Goal: Information Seeking & Learning: Learn about a topic

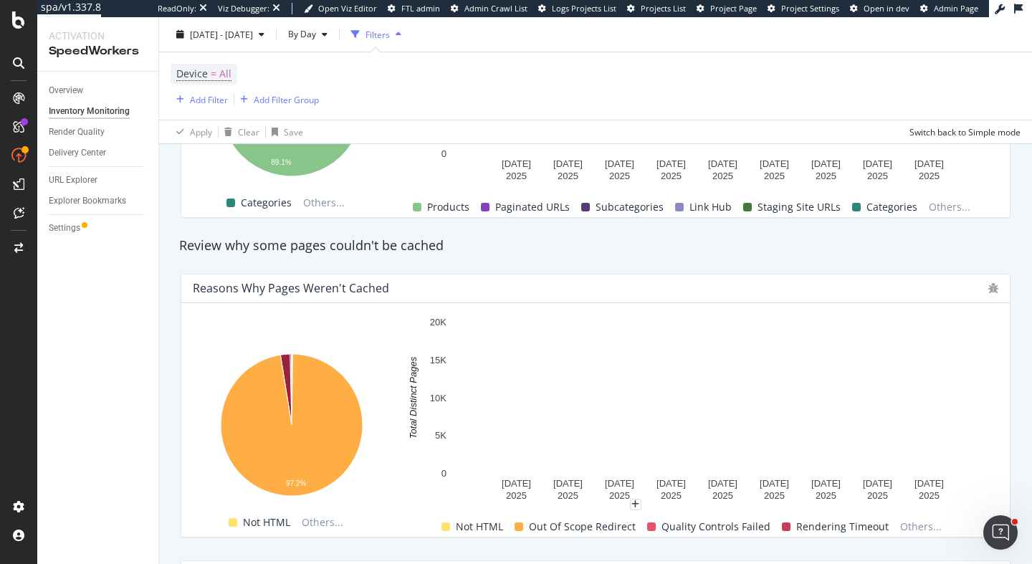
scroll to position [903, 0]
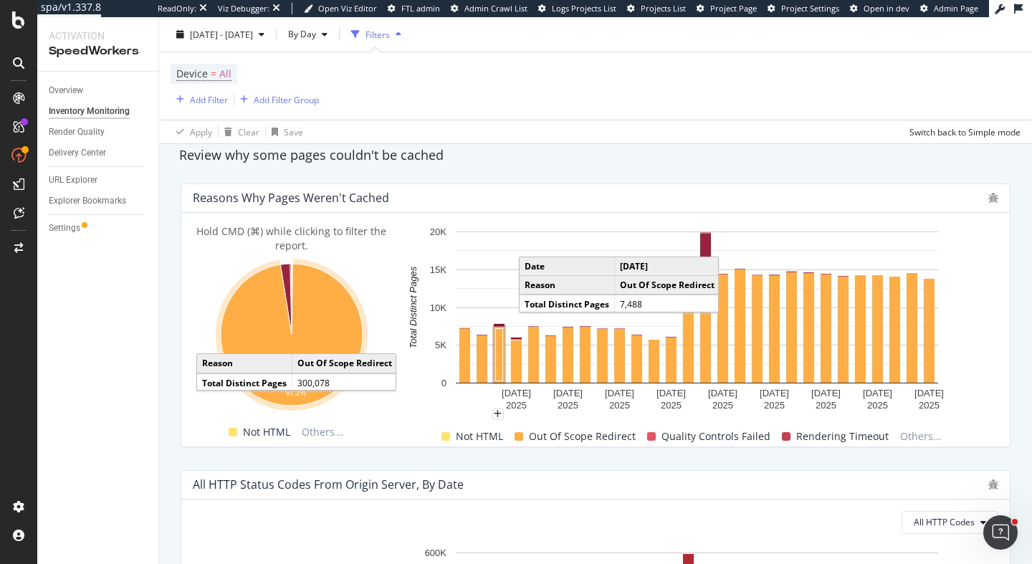
click at [318, 327] on icon "A chart." at bounding box center [292, 335] width 142 height 142
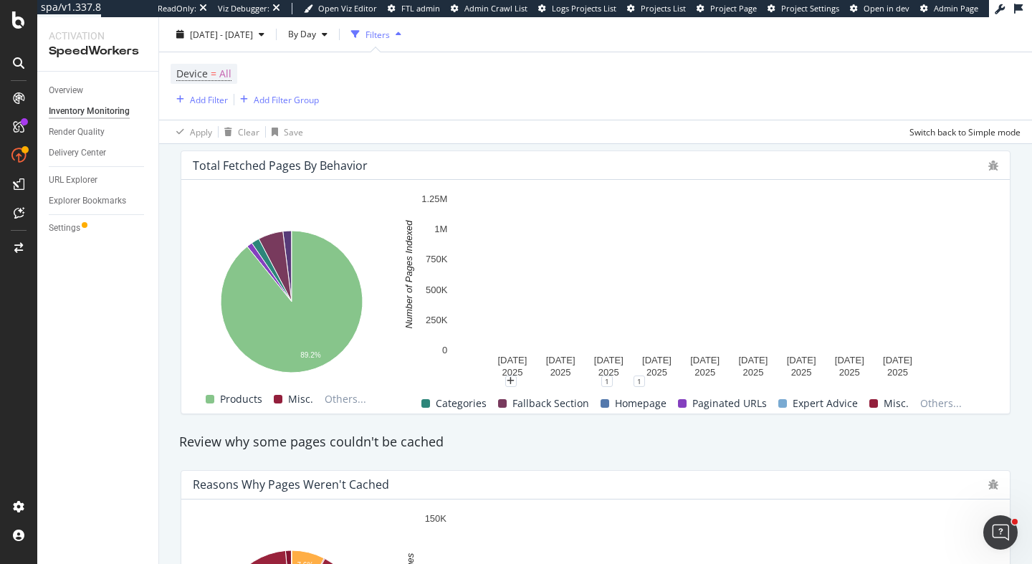
scroll to position [568, 0]
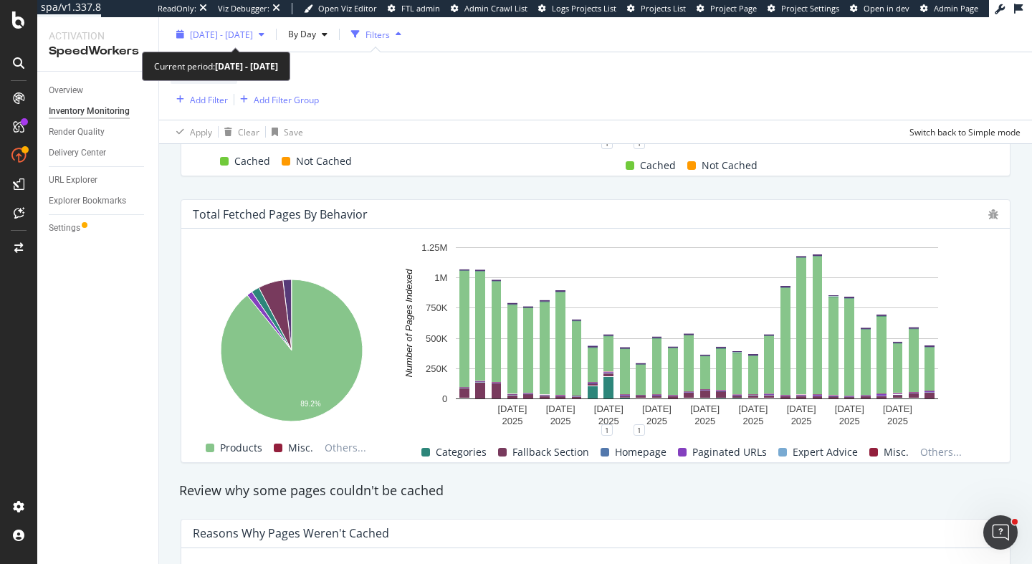
click at [244, 38] on span "2025 Jun. 1st - Jun. 30th" at bounding box center [221, 34] width 63 height 12
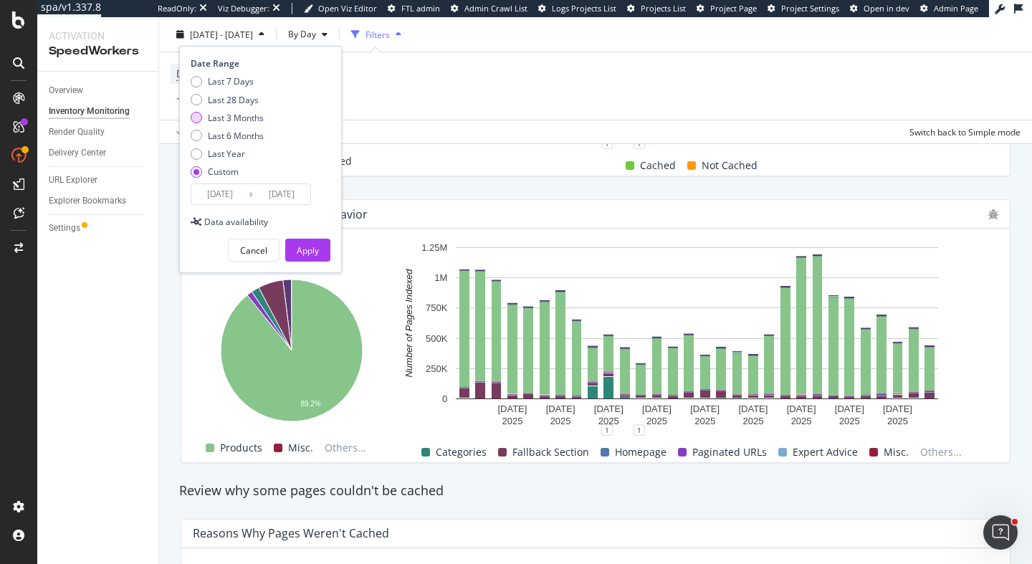
click at [252, 120] on div "Last 3 Months" at bounding box center [236, 117] width 56 height 12
type input "2025/06/03"
type input "2025/09/02"
click at [315, 253] on div "Apply" at bounding box center [308, 250] width 22 height 12
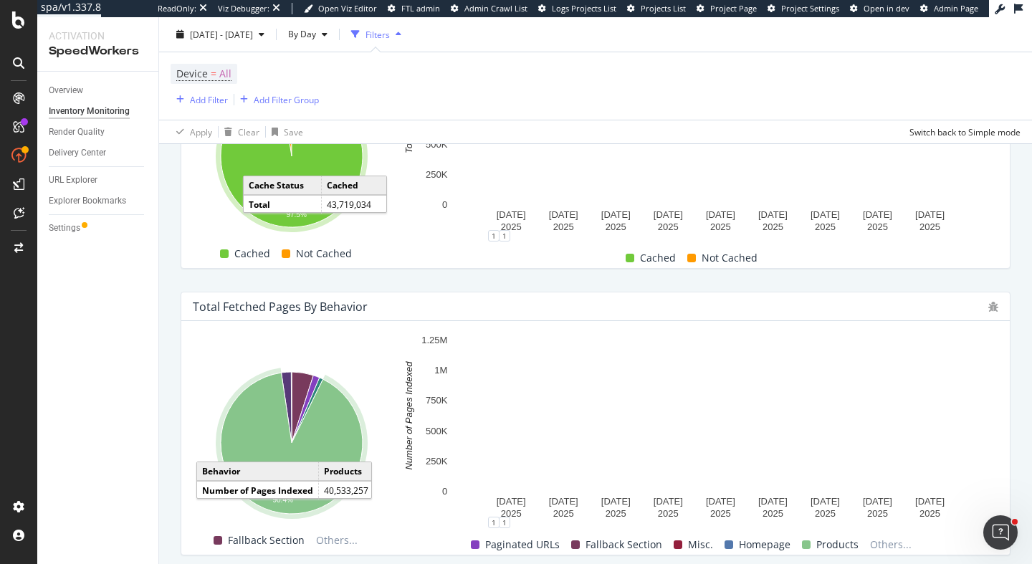
scroll to position [607, 0]
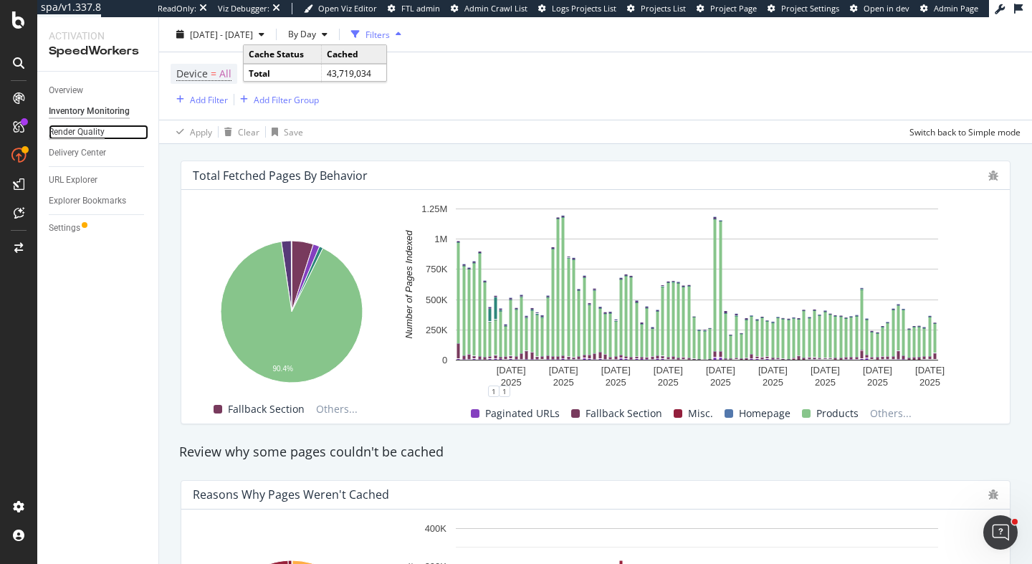
click at [85, 135] on div "Render Quality" at bounding box center [77, 132] width 56 height 15
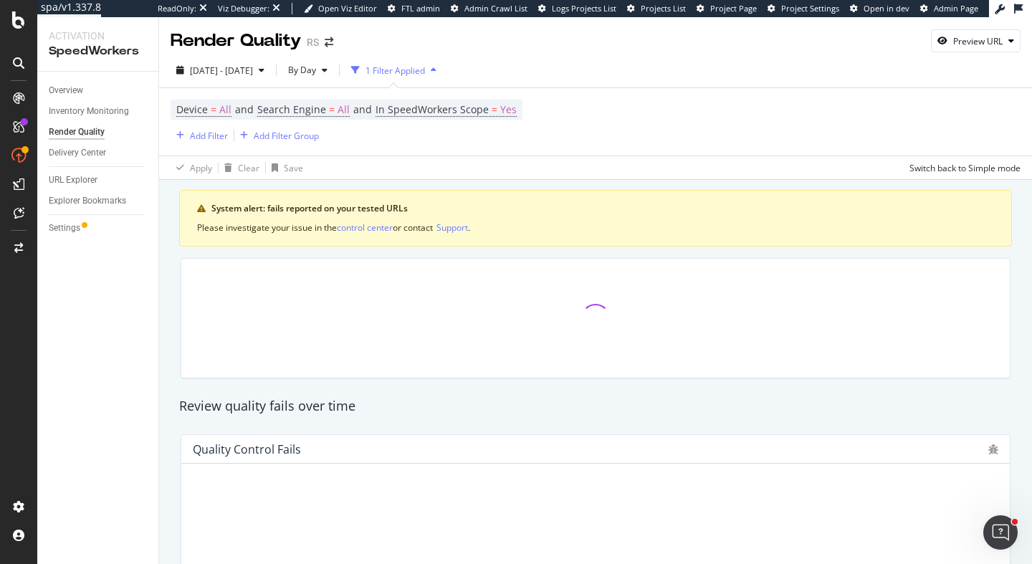
click at [85, 161] on div "Delivery Center" at bounding box center [104, 153] width 110 height 21
click at [82, 155] on div "Delivery Center" at bounding box center [77, 153] width 57 height 15
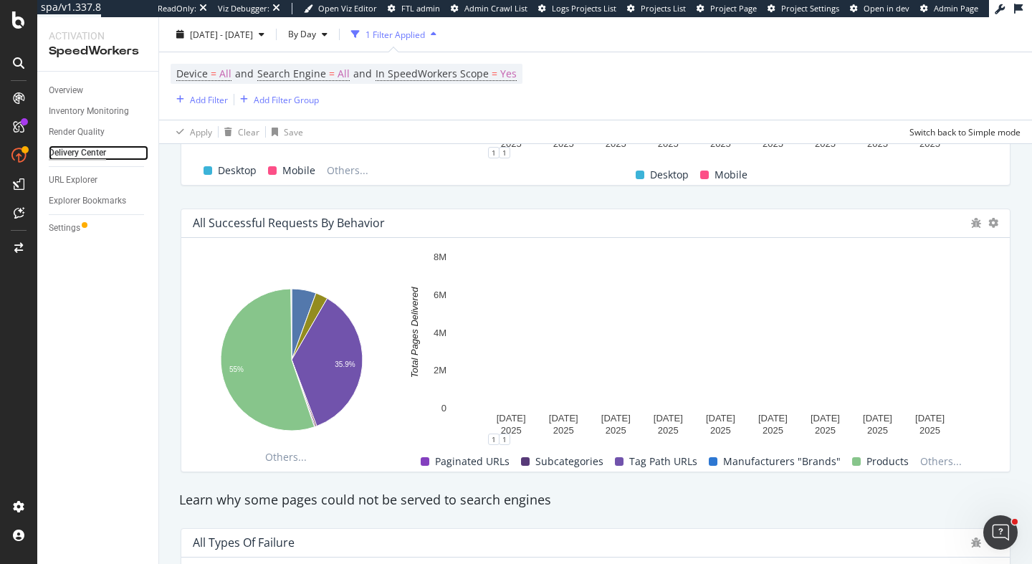
scroll to position [1128, 0]
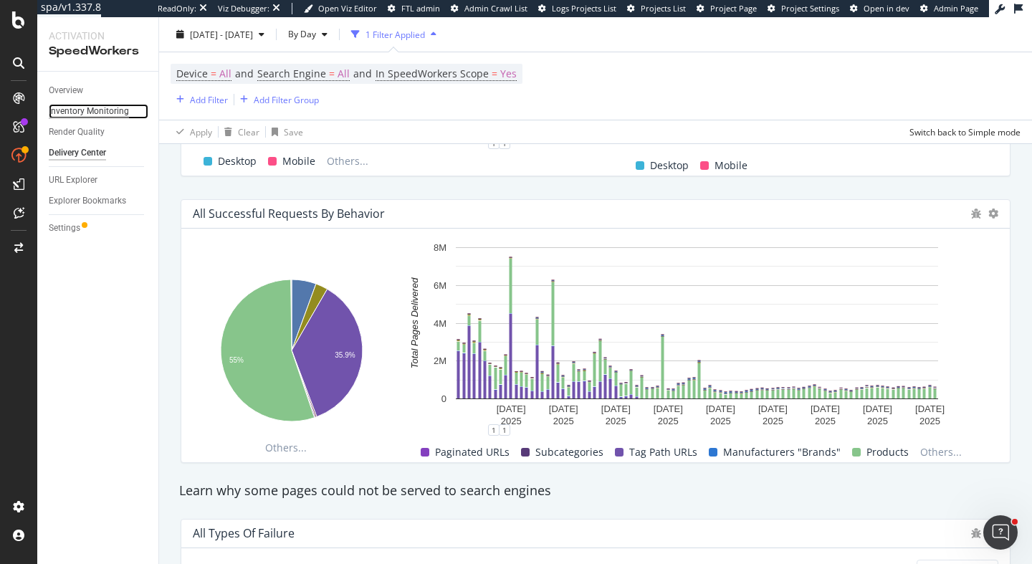
click at [87, 110] on div "Inventory Monitoring" at bounding box center [89, 111] width 80 height 15
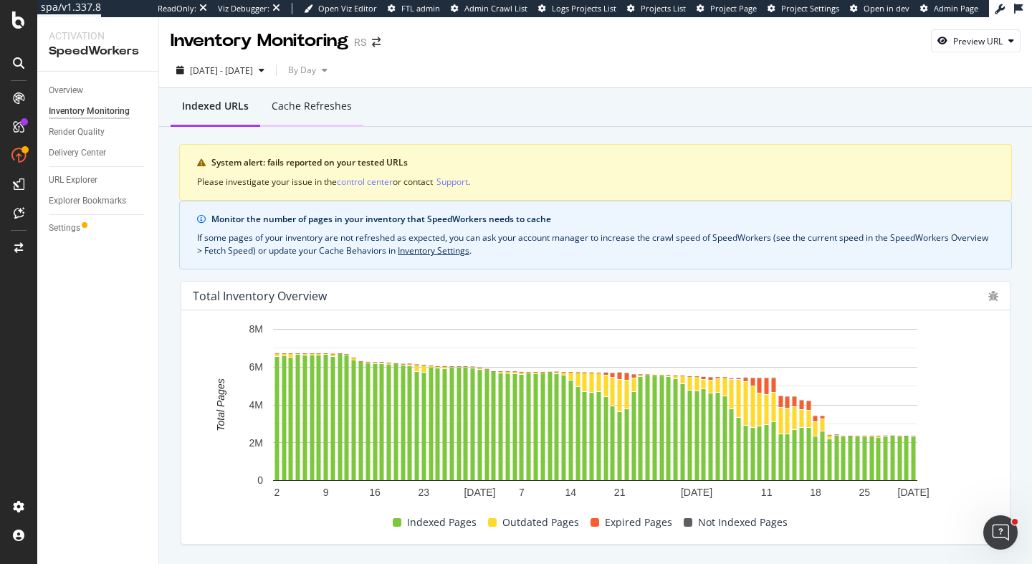
click at [318, 110] on div "Cache refreshes" at bounding box center [312, 106] width 80 height 14
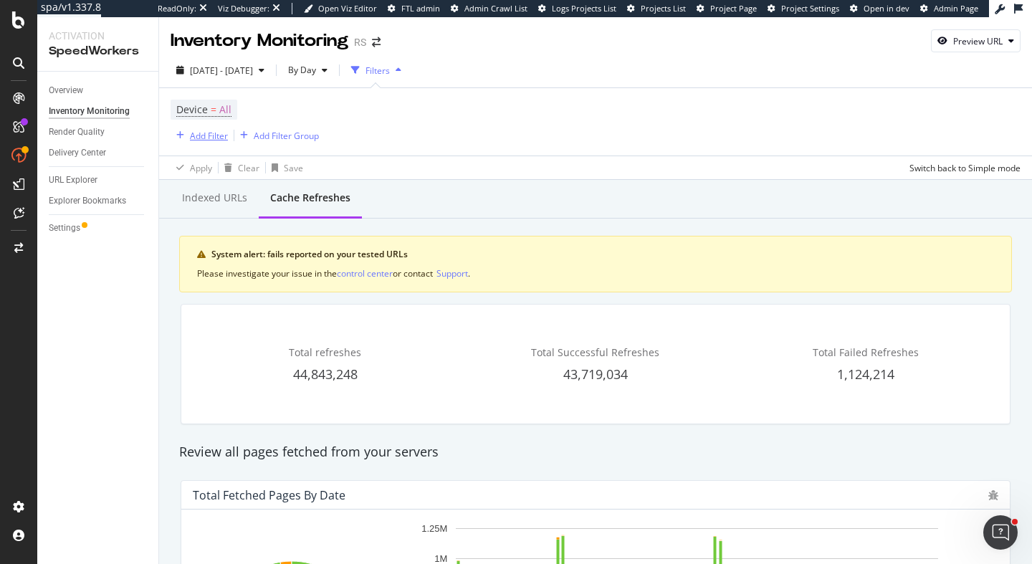
click at [210, 133] on div "Add Filter" at bounding box center [209, 136] width 38 height 12
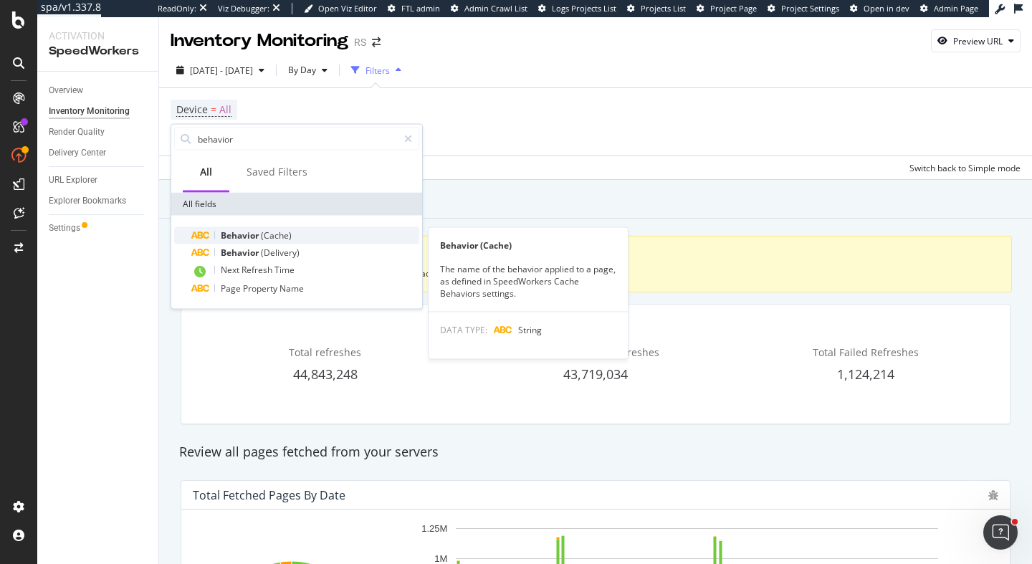
type input "behavior"
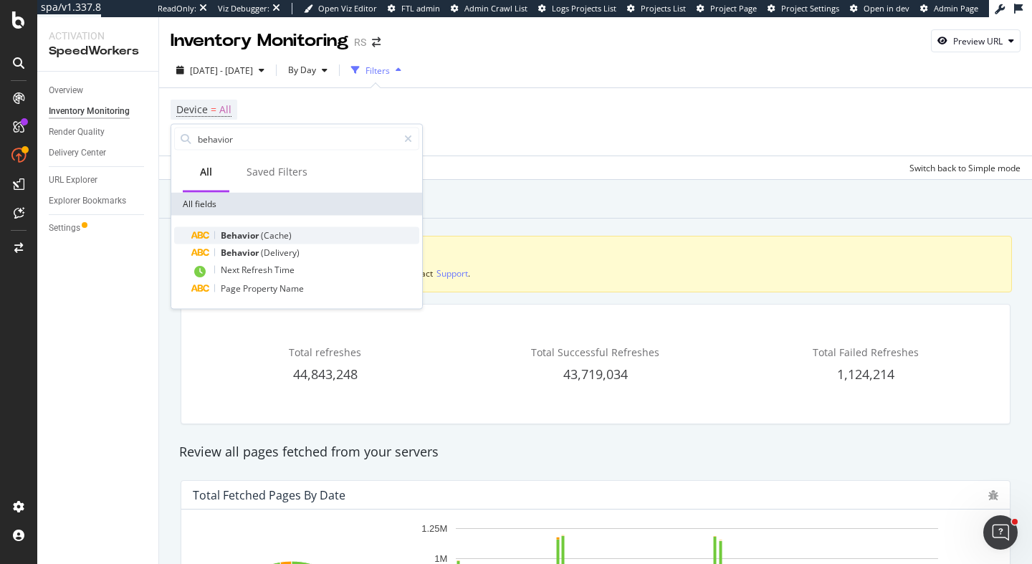
click at [263, 238] on span "(Cache)" at bounding box center [276, 235] width 31 height 12
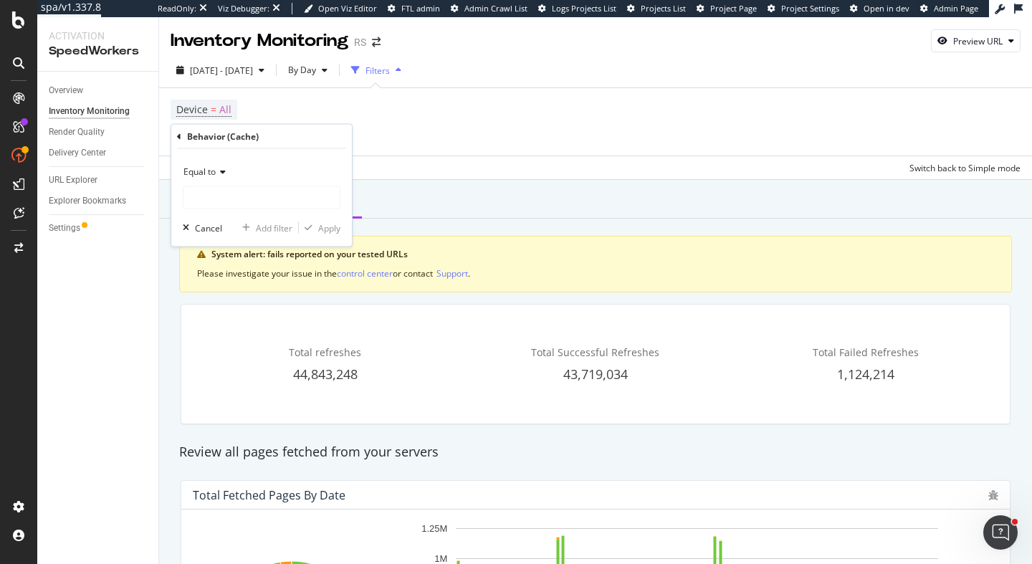
click at [212, 165] on div "Equal to" at bounding box center [262, 172] width 158 height 23
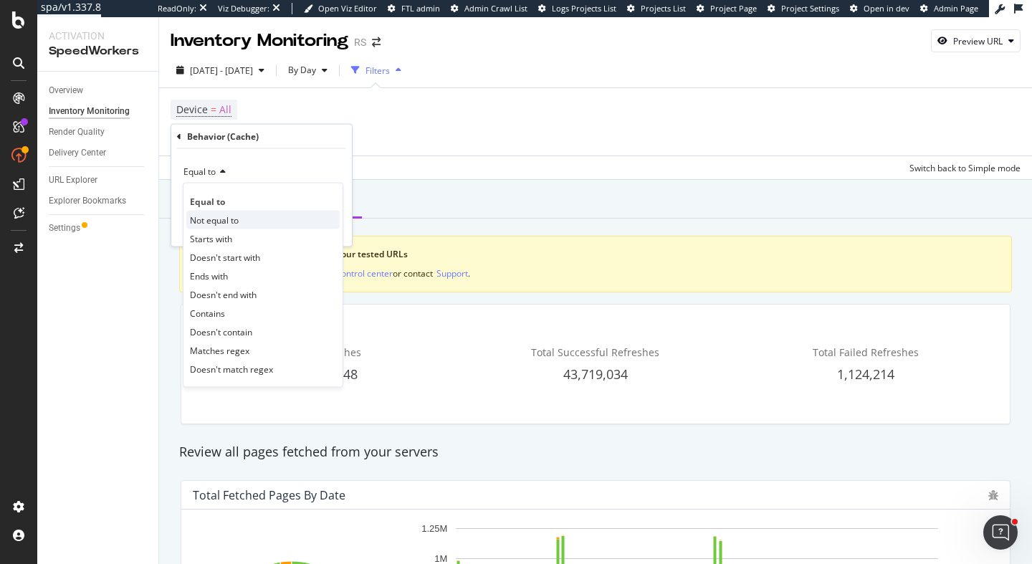
click at [217, 219] on span "Not equal to" at bounding box center [214, 220] width 49 height 12
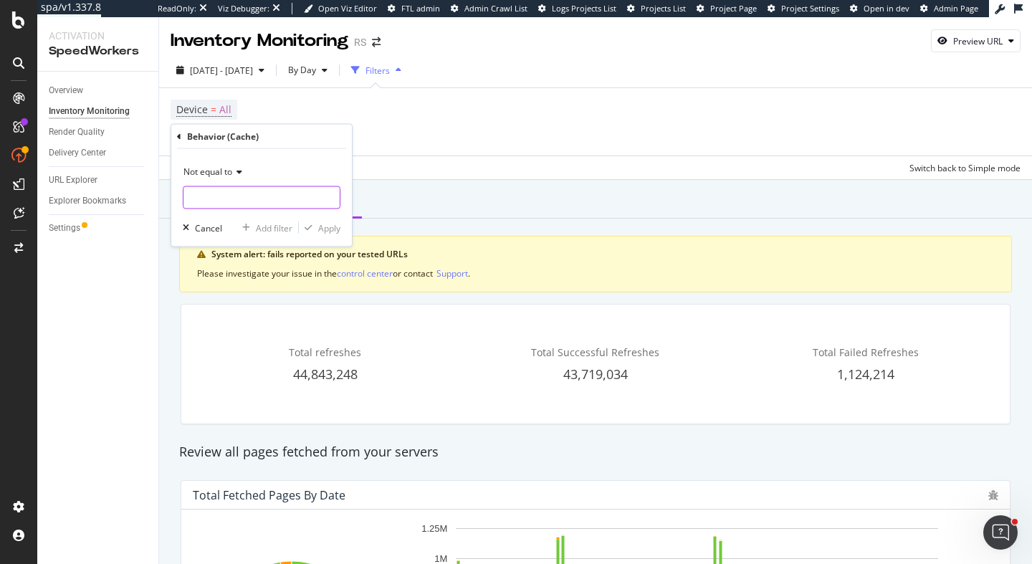
click at [209, 194] on input "text" at bounding box center [262, 197] width 156 height 23
type input "t"
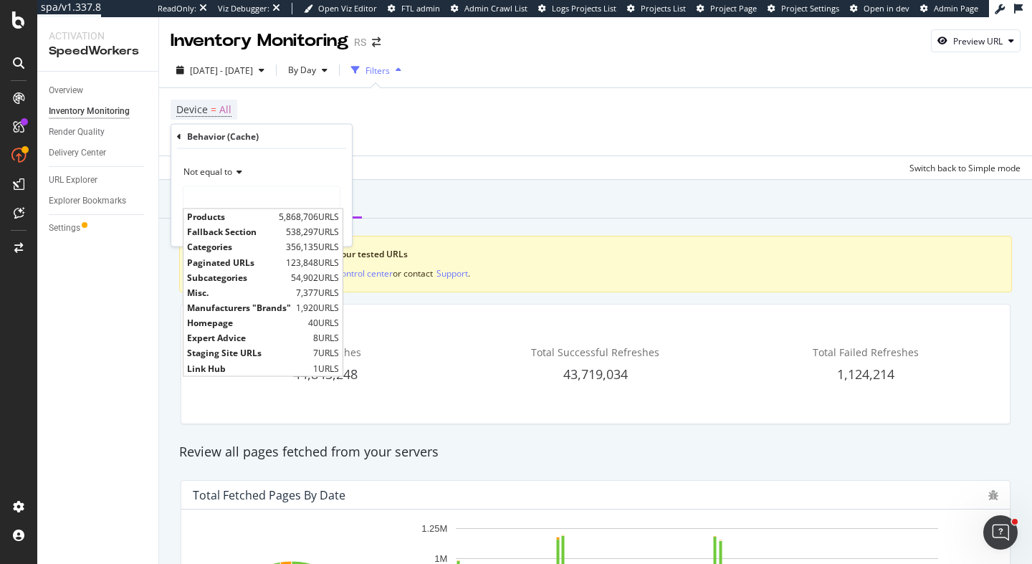
click at [178, 136] on icon at bounding box center [179, 136] width 4 height 9
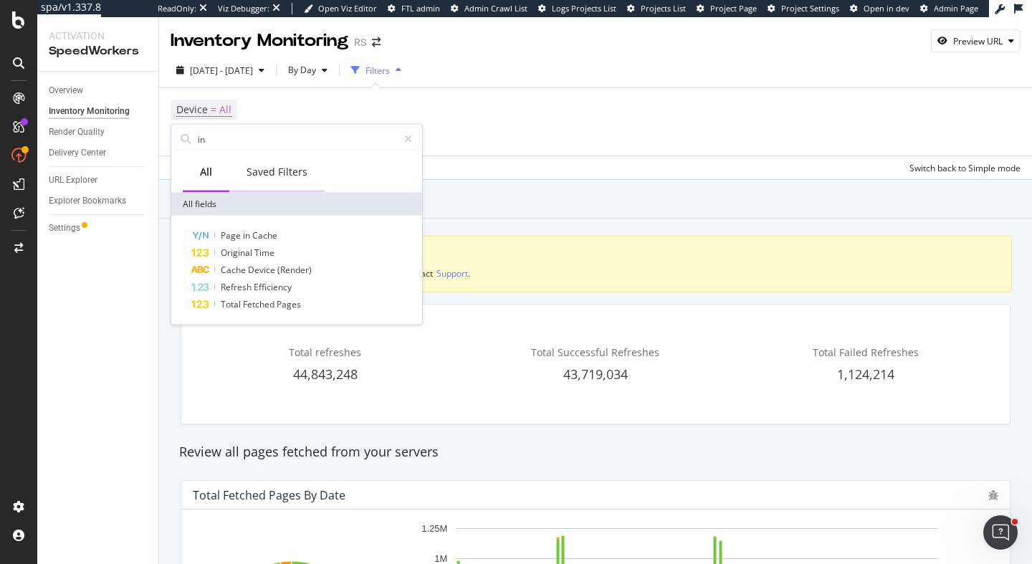
type input "i"
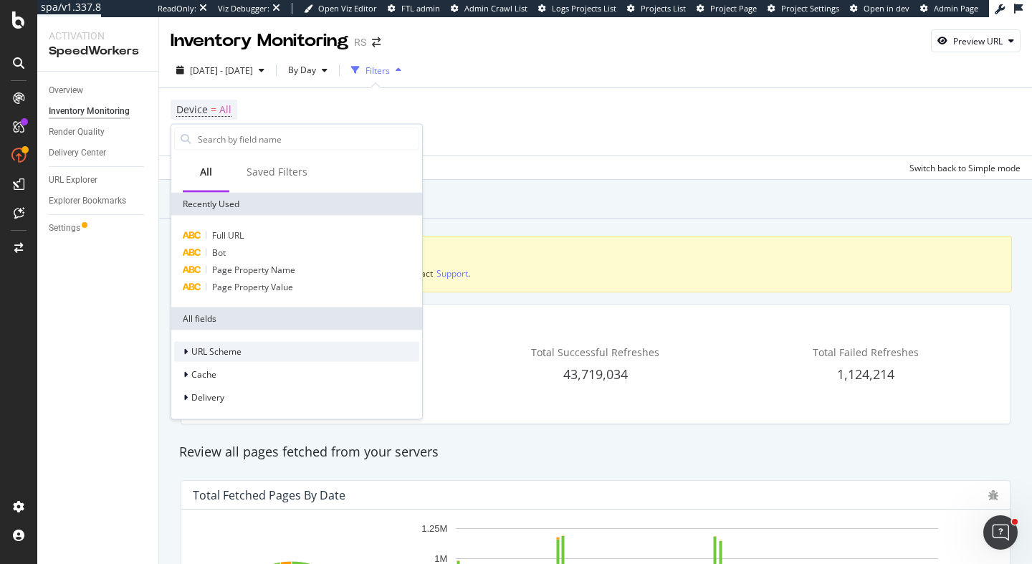
click at [181, 353] on div "URL Scheme" at bounding box center [207, 352] width 67 height 14
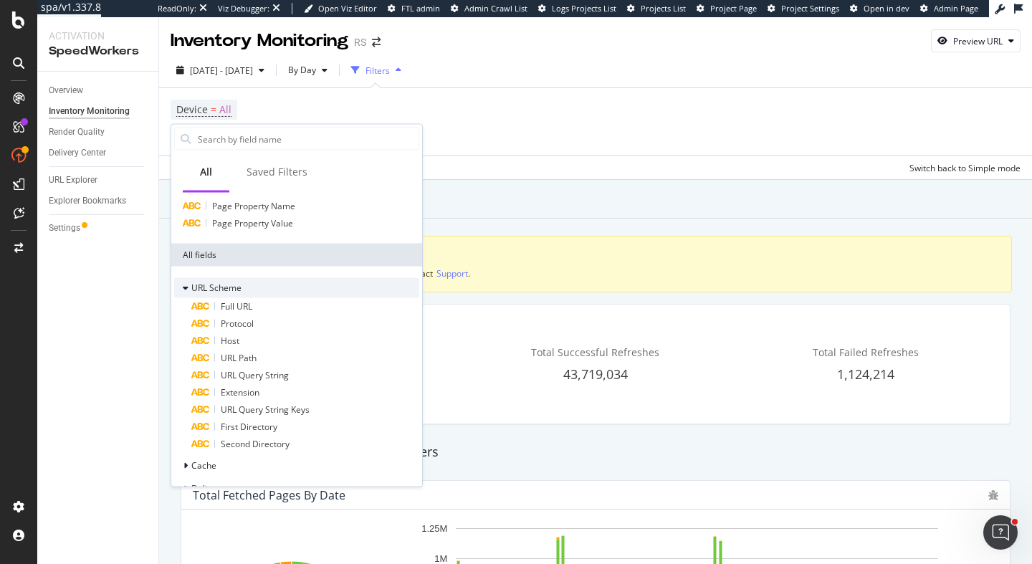
scroll to position [87, 0]
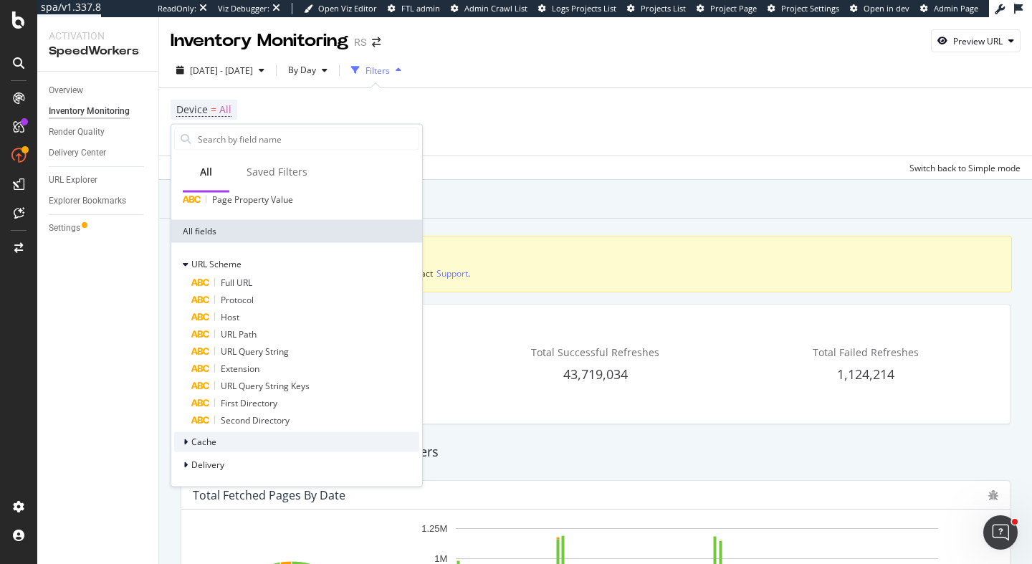
click at [186, 449] on div "Cache" at bounding box center [296, 442] width 245 height 20
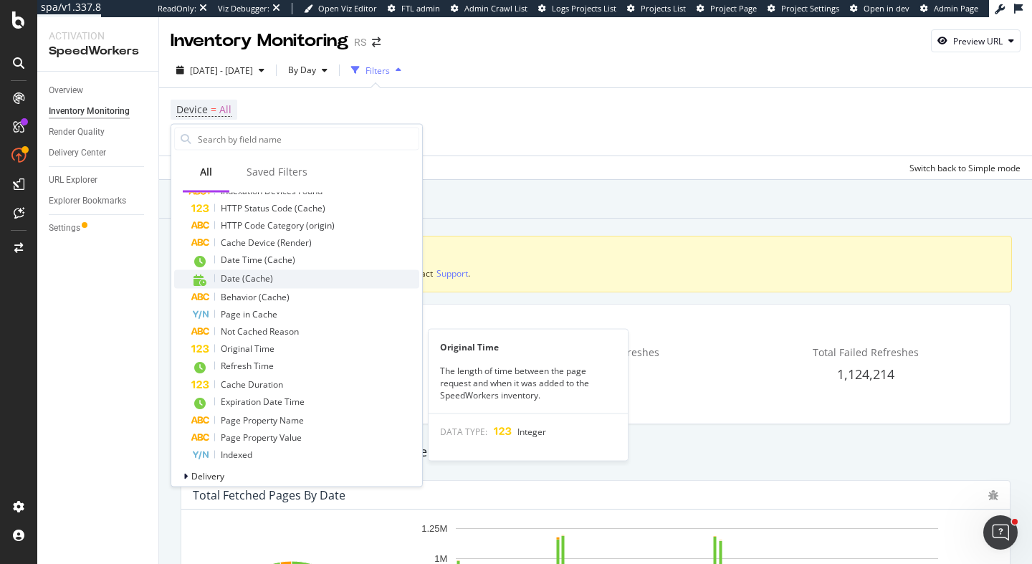
scroll to position [476, 0]
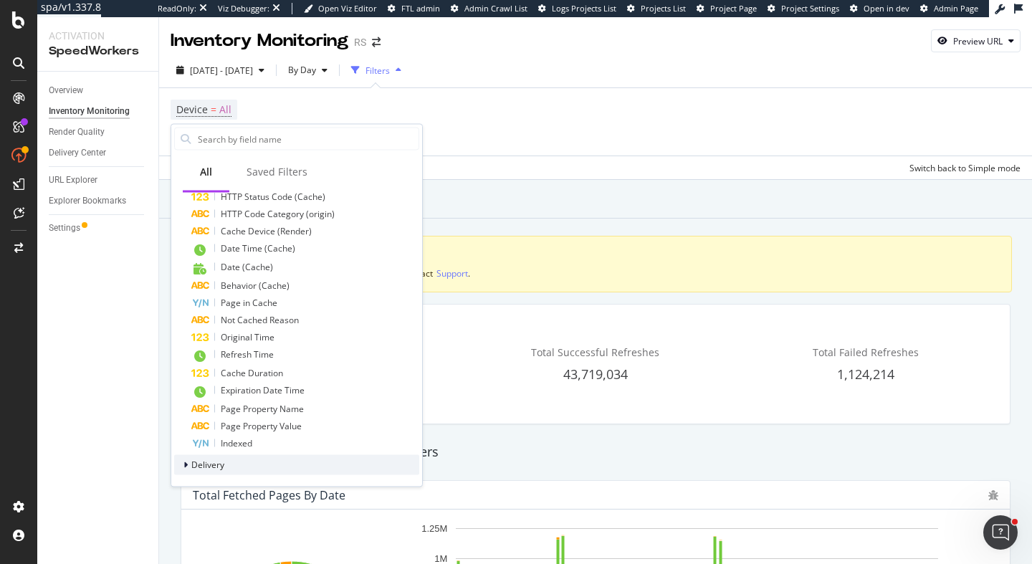
click at [186, 462] on icon at bounding box center [186, 465] width 4 height 9
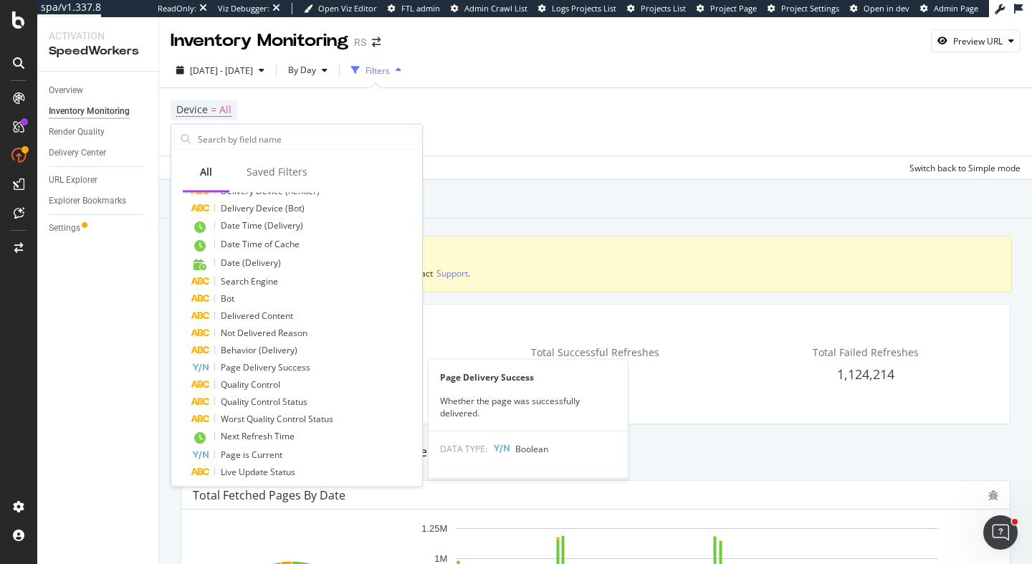
scroll to position [1157, 0]
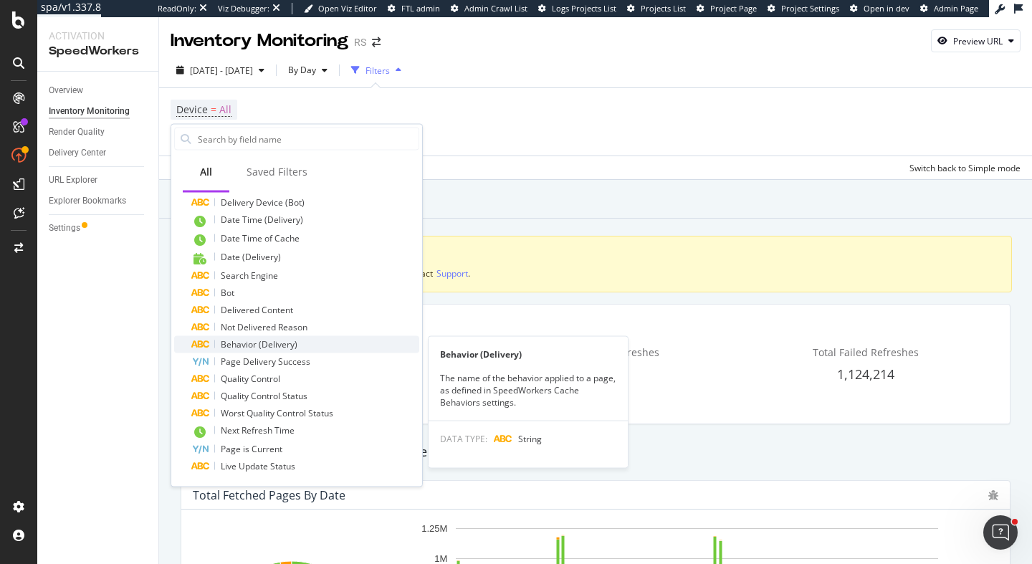
click at [234, 345] on span "Behavior (Delivery)" at bounding box center [259, 344] width 77 height 12
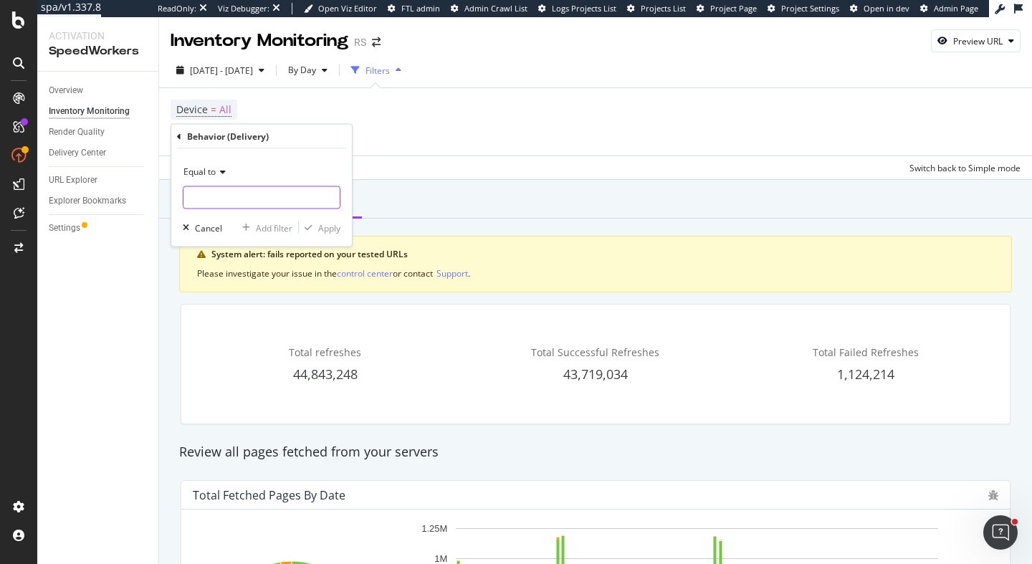
click at [220, 201] on input "text" at bounding box center [262, 197] width 156 height 23
click at [230, 214] on span "Tag Path URLs" at bounding box center [228, 217] width 83 height 12
type input "Tag Path URLs"
click at [220, 174] on icon at bounding box center [221, 172] width 10 height 9
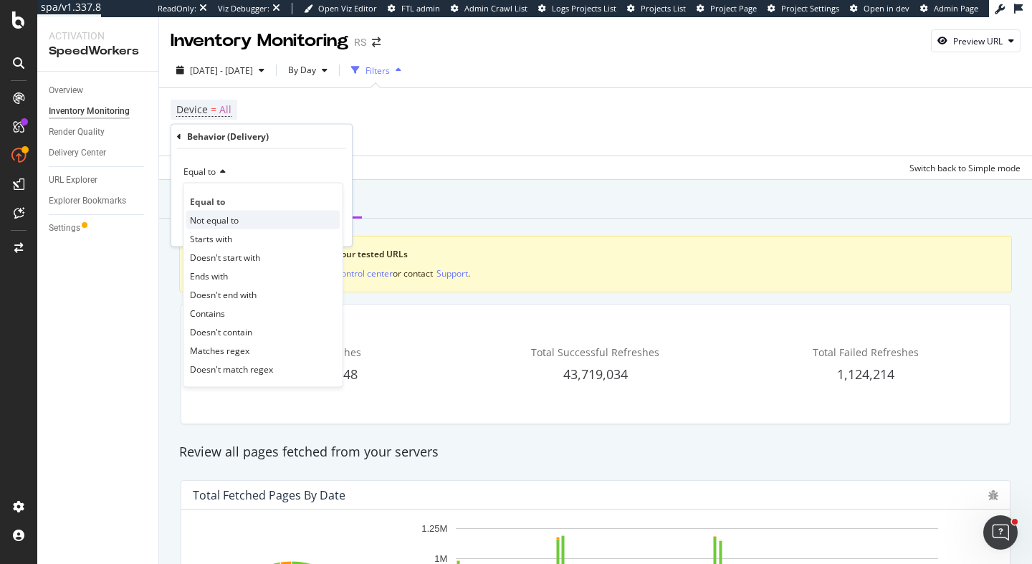
click at [227, 219] on span "Not equal to" at bounding box center [214, 220] width 49 height 12
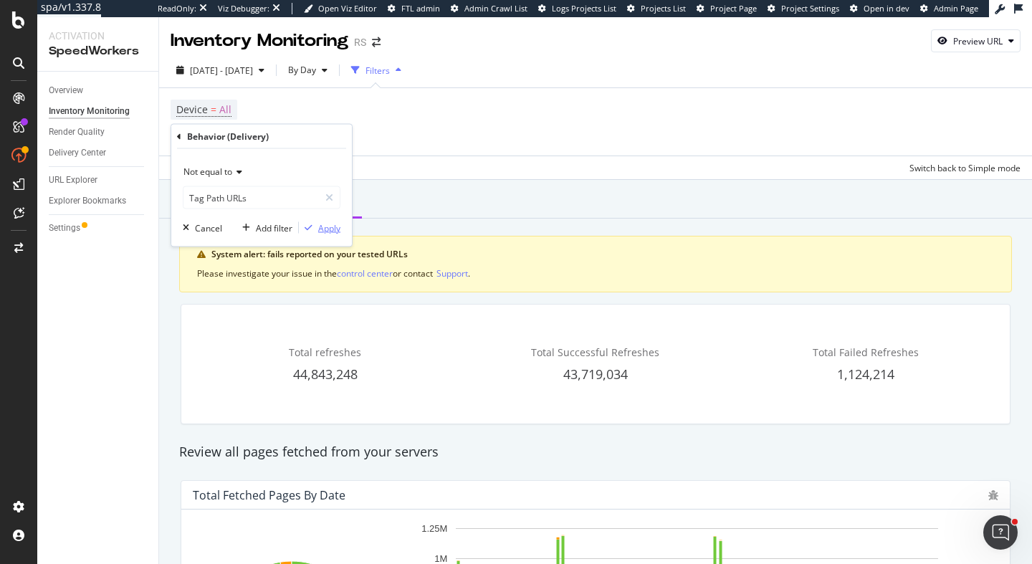
click at [340, 227] on div "Apply" at bounding box center [329, 228] width 22 height 12
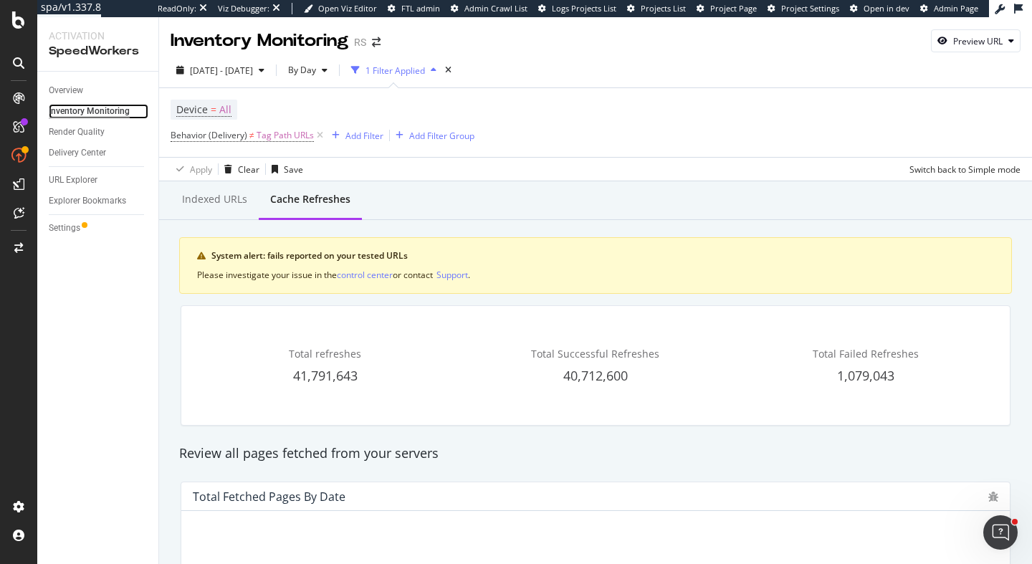
click at [103, 115] on div "Inventory Monitoring" at bounding box center [89, 111] width 81 height 15
click at [228, 200] on div "Indexed URLs" at bounding box center [214, 199] width 65 height 14
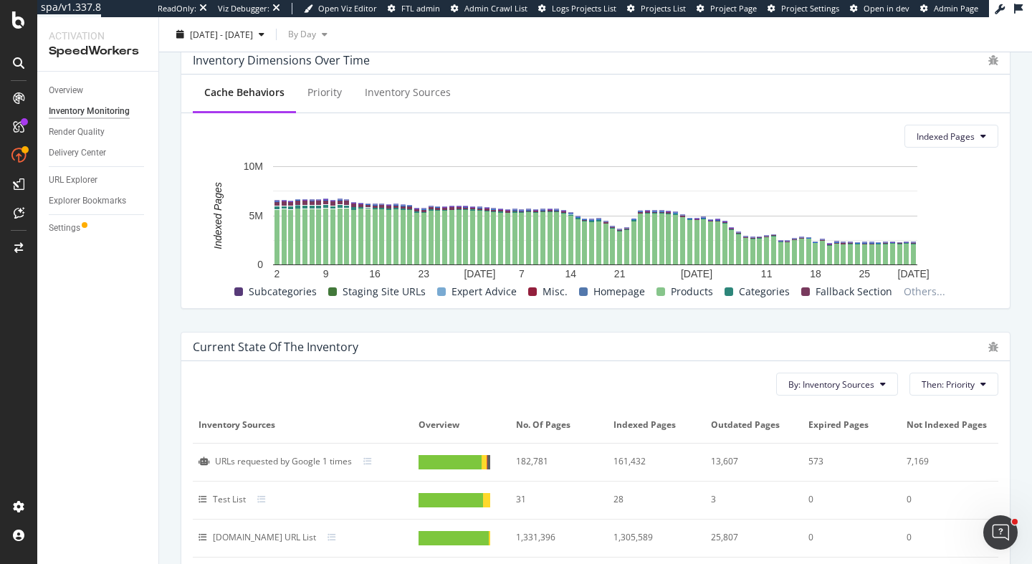
scroll to position [527, 0]
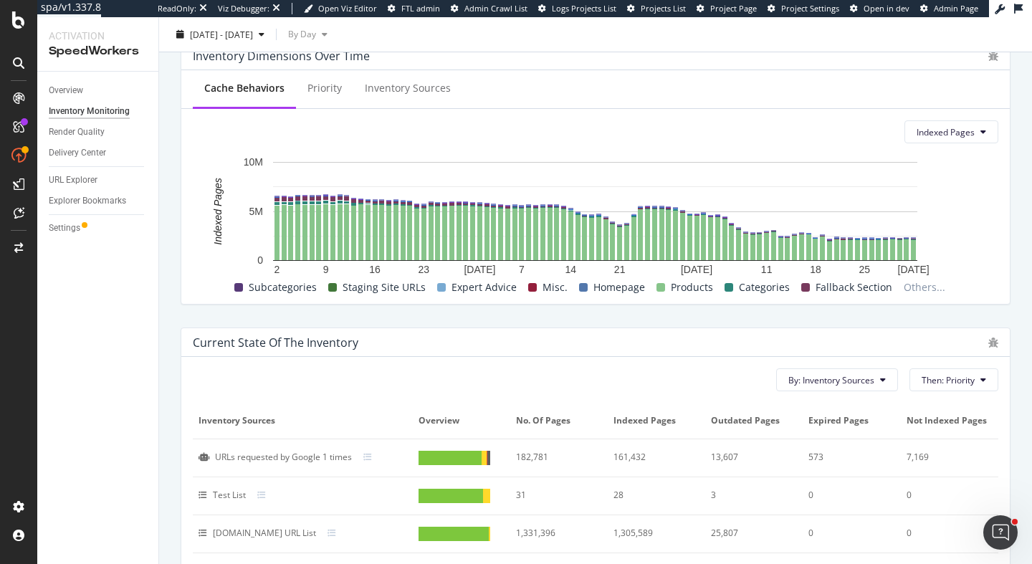
click at [750, 286] on span "Categories" at bounding box center [764, 287] width 51 height 17
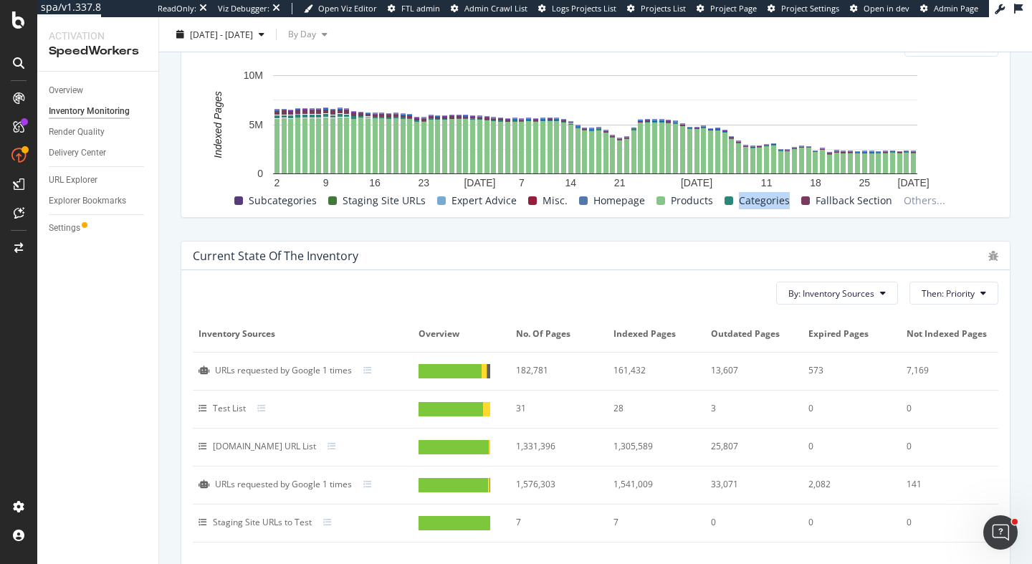
scroll to position [558, 0]
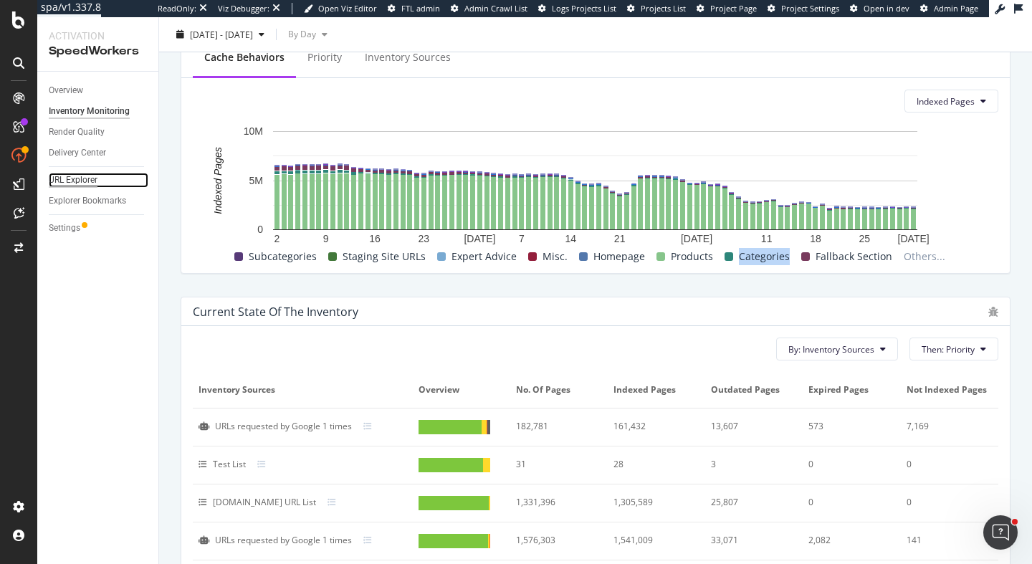
click at [80, 178] on div "URL Explorer" at bounding box center [73, 180] width 49 height 15
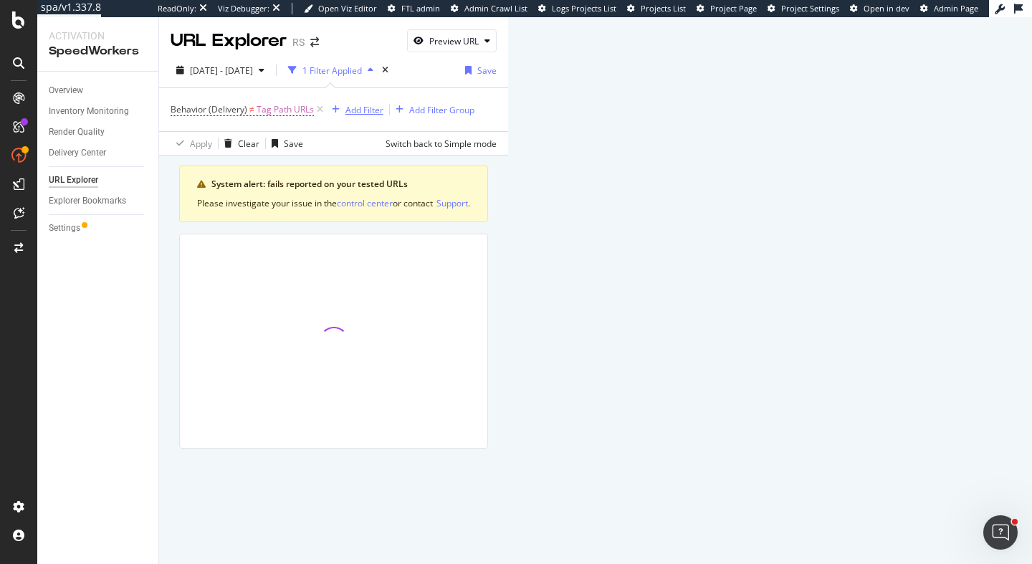
click at [343, 110] on div "button" at bounding box center [335, 109] width 19 height 9
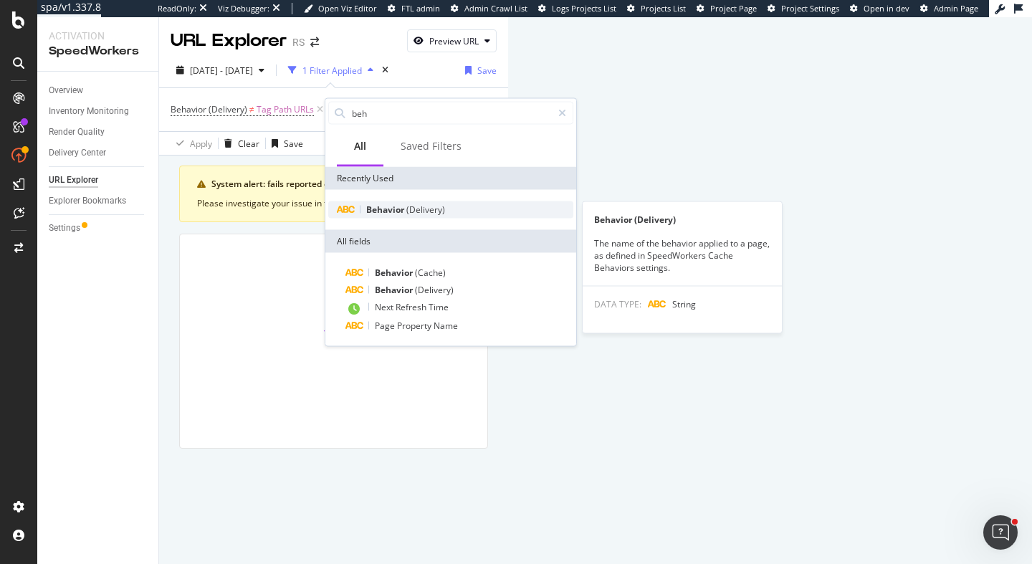
type input "beh"
click at [420, 202] on div "Behavior (Delivery)" at bounding box center [450, 209] width 245 height 17
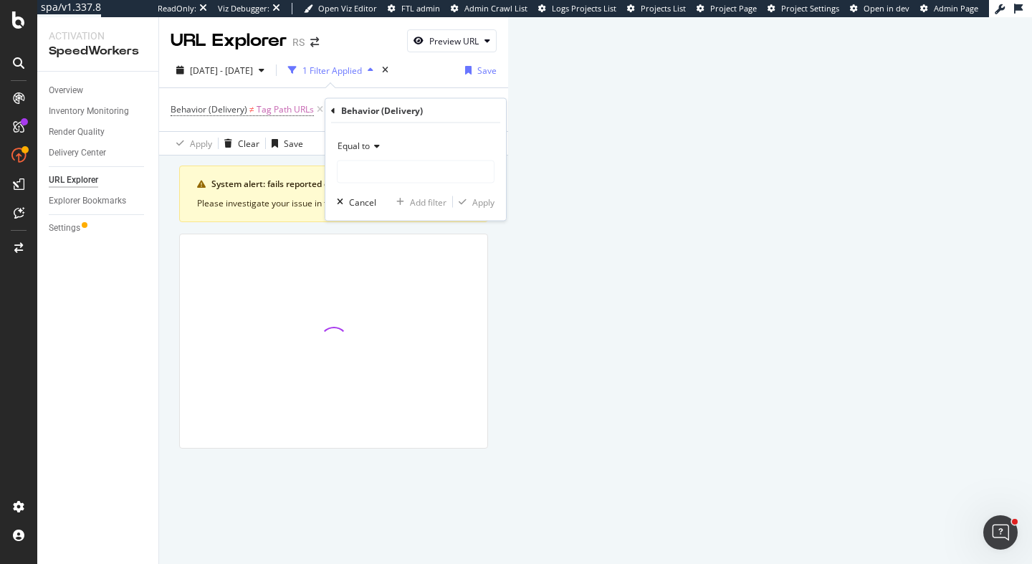
click at [407, 159] on div "Equal to" at bounding box center [416, 159] width 158 height 49
click at [413, 165] on input "text" at bounding box center [416, 172] width 156 height 23
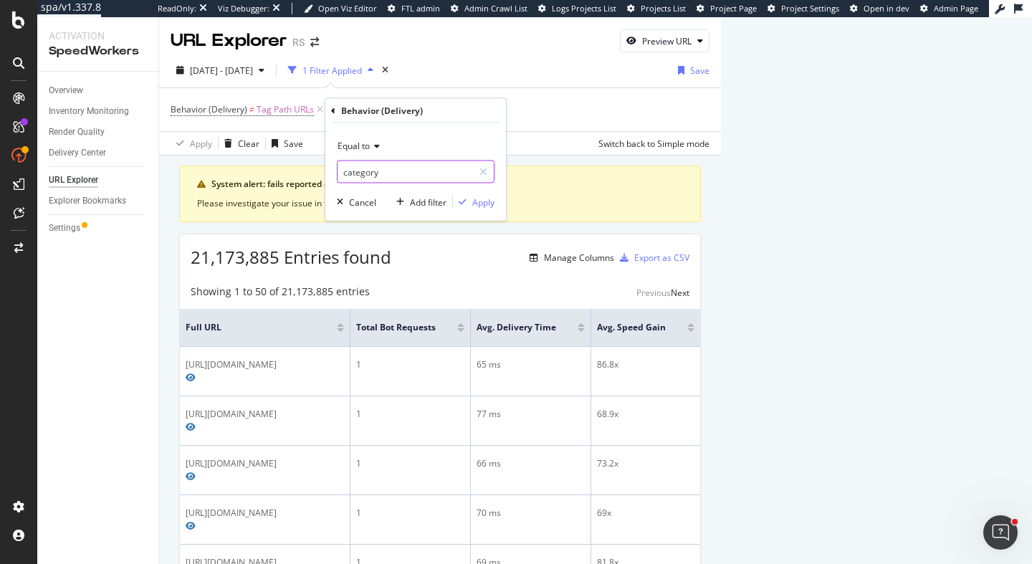
click at [411, 175] on input "category" at bounding box center [406, 172] width 136 height 23
click at [397, 174] on input "category" at bounding box center [406, 172] width 136 height 23
click at [417, 166] on input "category" at bounding box center [406, 172] width 136 height 23
click at [373, 142] on icon at bounding box center [375, 146] width 10 height 9
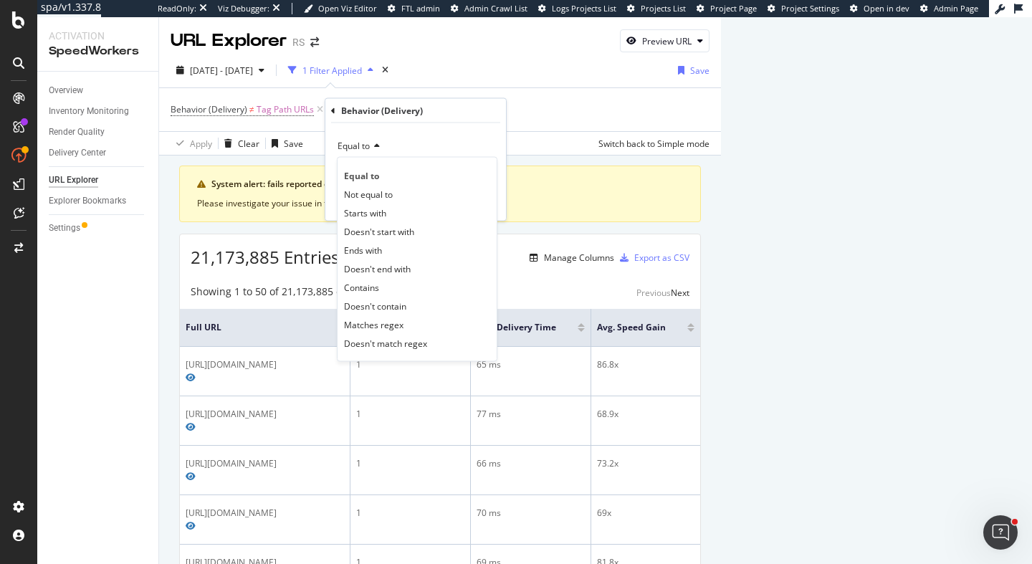
click at [414, 141] on div "Equal to" at bounding box center [416, 146] width 158 height 23
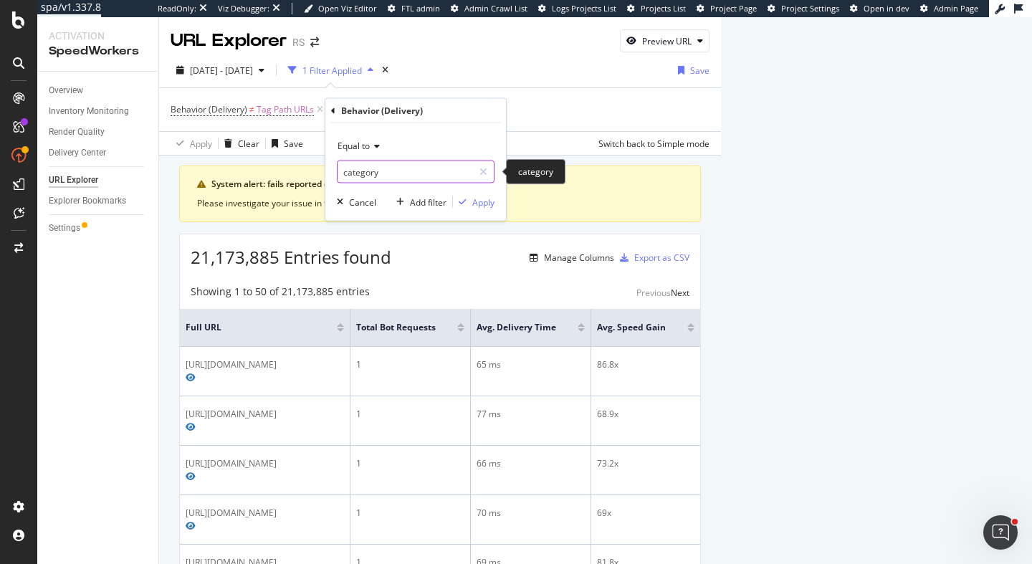
drag, startPoint x: 396, startPoint y: 168, endPoint x: 280, endPoint y: 170, distance: 116.2
click at [280, 170] on body "spa/v1.337.8 ReadOnly: Viz Debugger: Open Viz Editor FTL admin Admin Crawl List…" at bounding box center [516, 282] width 1032 height 564
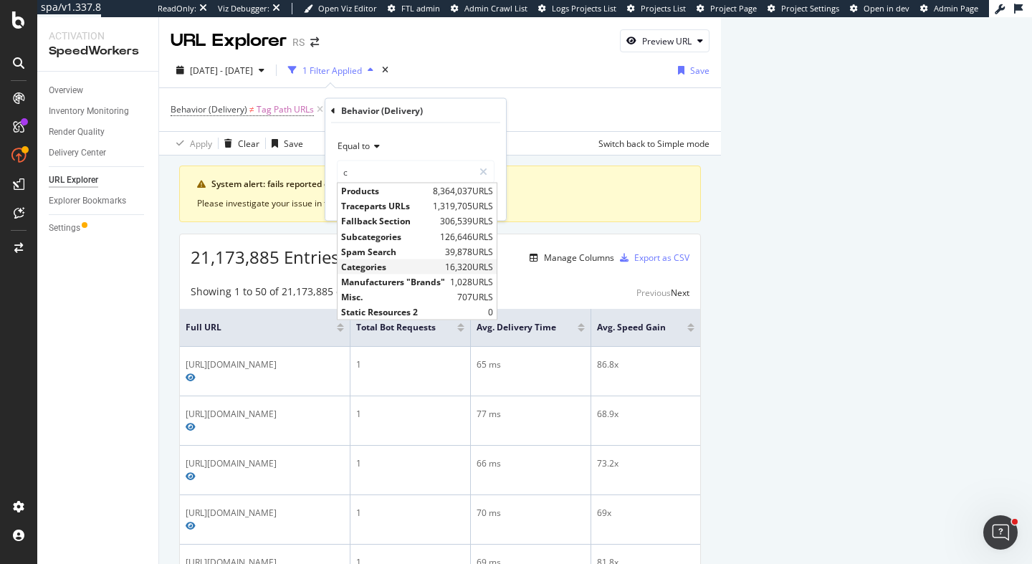
click at [388, 265] on span "Categories" at bounding box center [391, 266] width 100 height 12
type input "Categories"
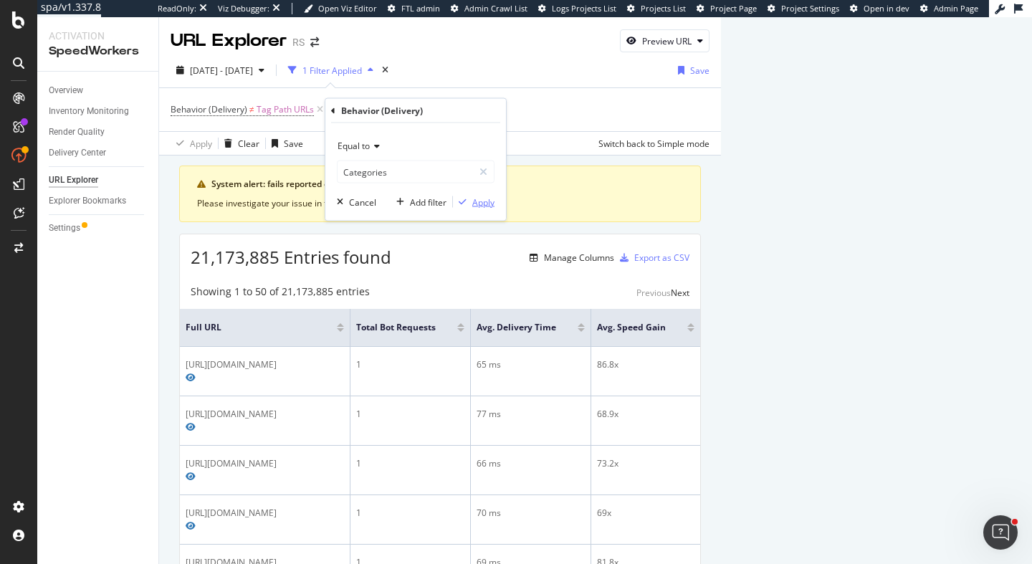
click at [484, 206] on div "Apply" at bounding box center [483, 202] width 22 height 12
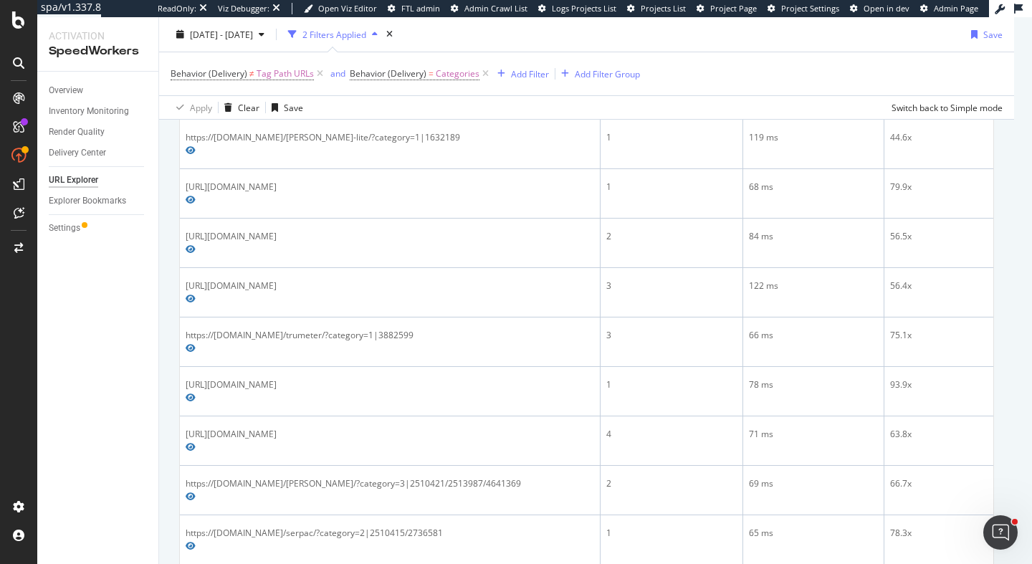
scroll to position [941, 0]
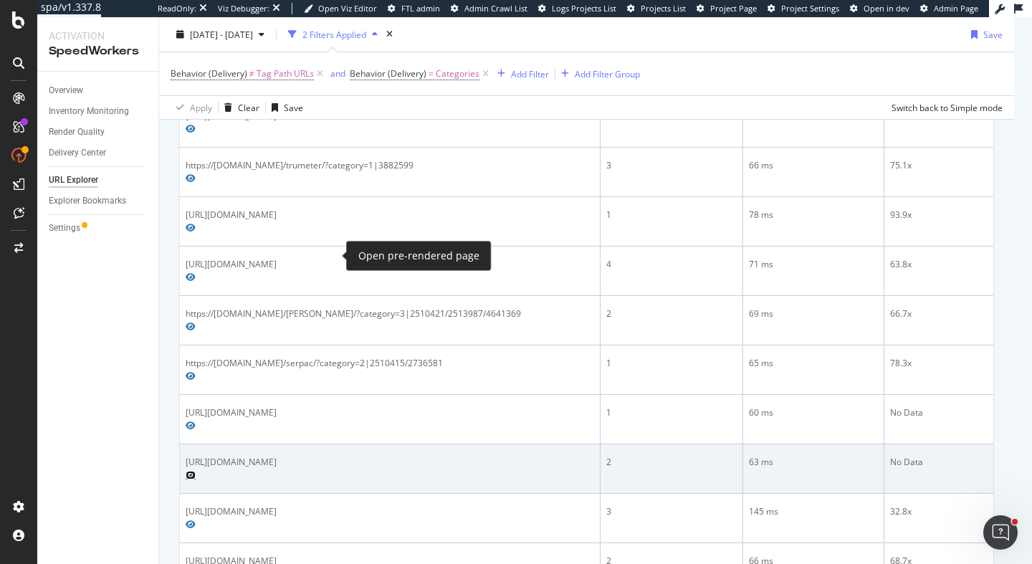
click at [196, 471] on icon "Preview https://us.rs-online.com/vanmass/" at bounding box center [191, 475] width 10 height 9
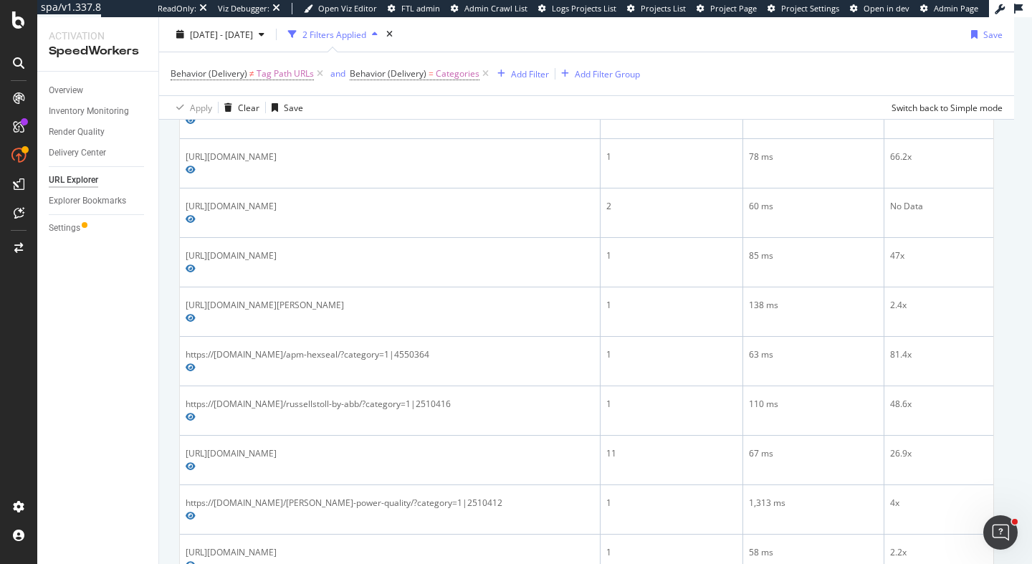
scroll to position [1822, 0]
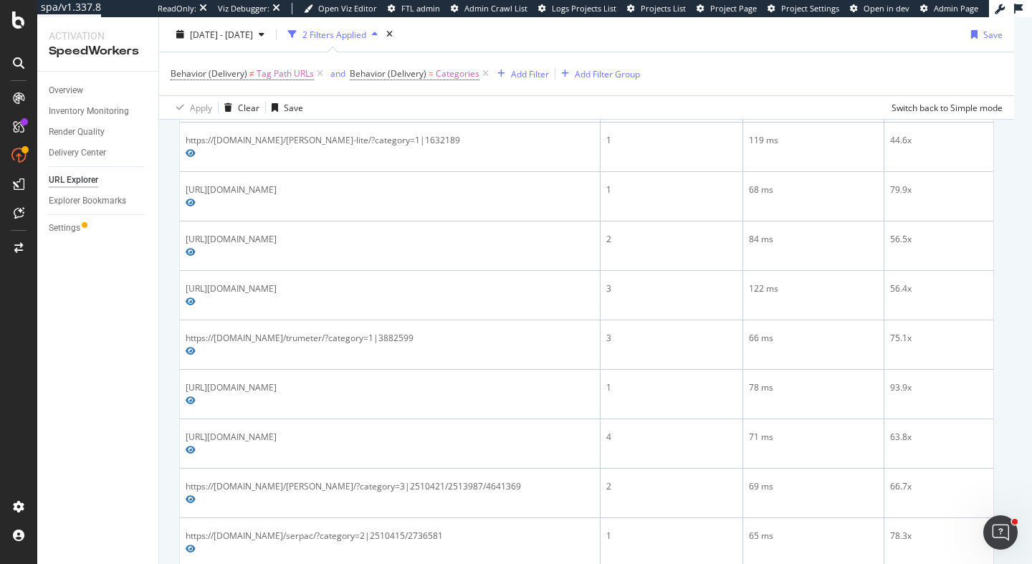
scroll to position [0, 0]
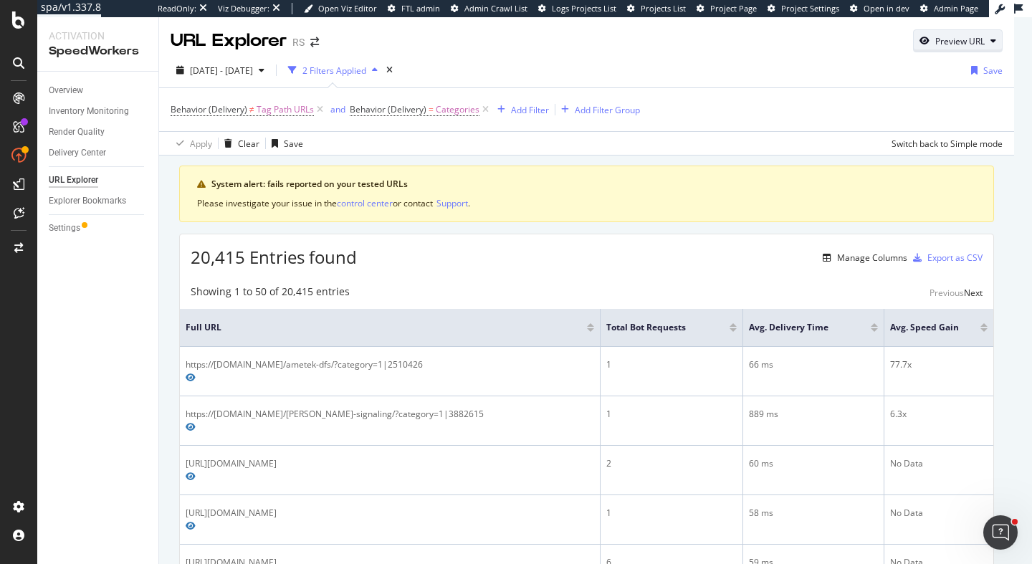
click at [985, 37] on div "Preview URL" at bounding box center [960, 41] width 49 height 12
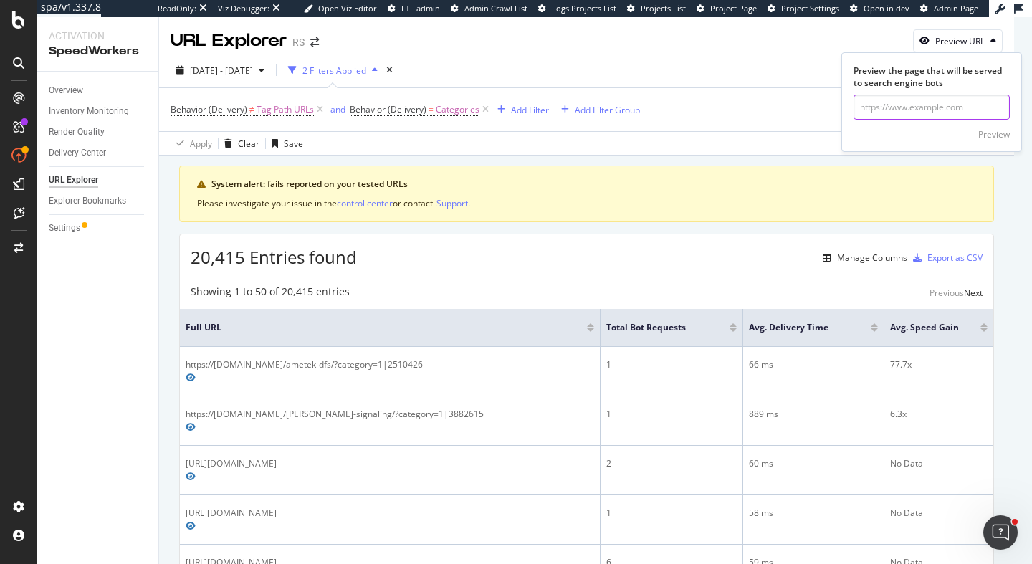
click at [880, 108] on input "url" at bounding box center [932, 107] width 156 height 25
paste input "https://us.rs-online.com/enclosures-racks-cabinets/electrical-enclosures/?page=1"
type input "https://us.rs-online.com/enclosures-racks-cabinets/electrical-enclosures/?page=1"
click at [992, 135] on div "Preview" at bounding box center [995, 134] width 32 height 12
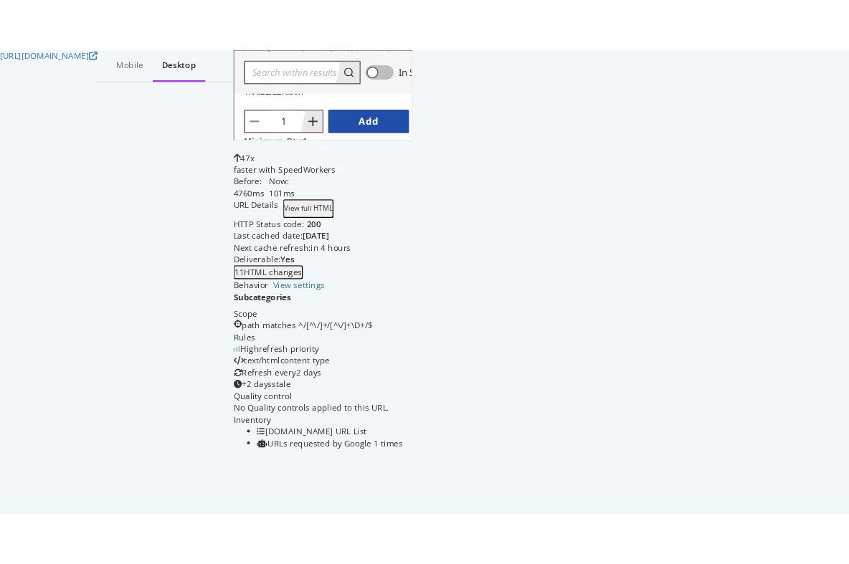
scroll to position [4365, 0]
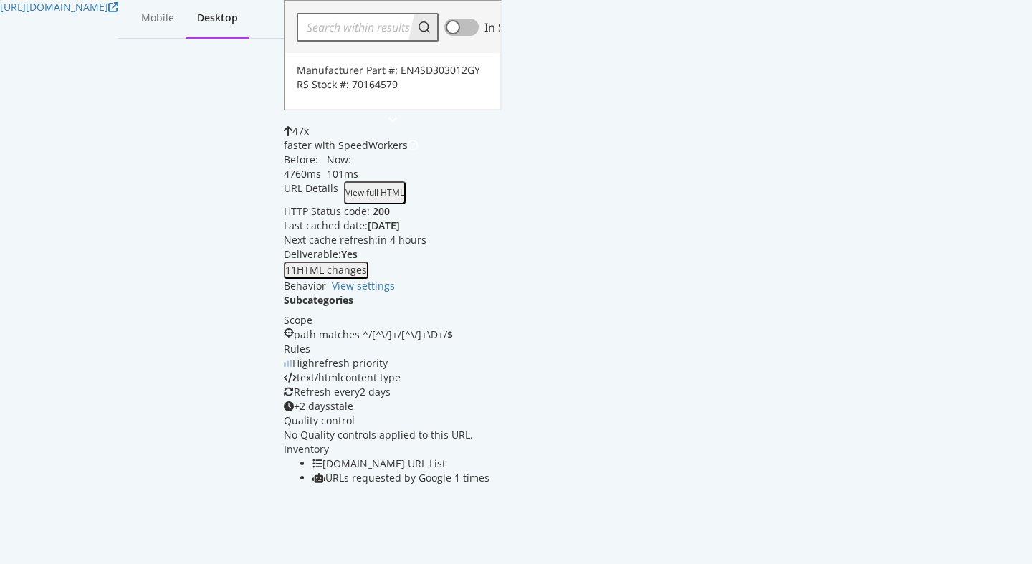
click at [502, 124] on div "47 x faster with SpeedWorkers Before: 4760 ms Now: 101 ms" at bounding box center [393, 152] width 218 height 57
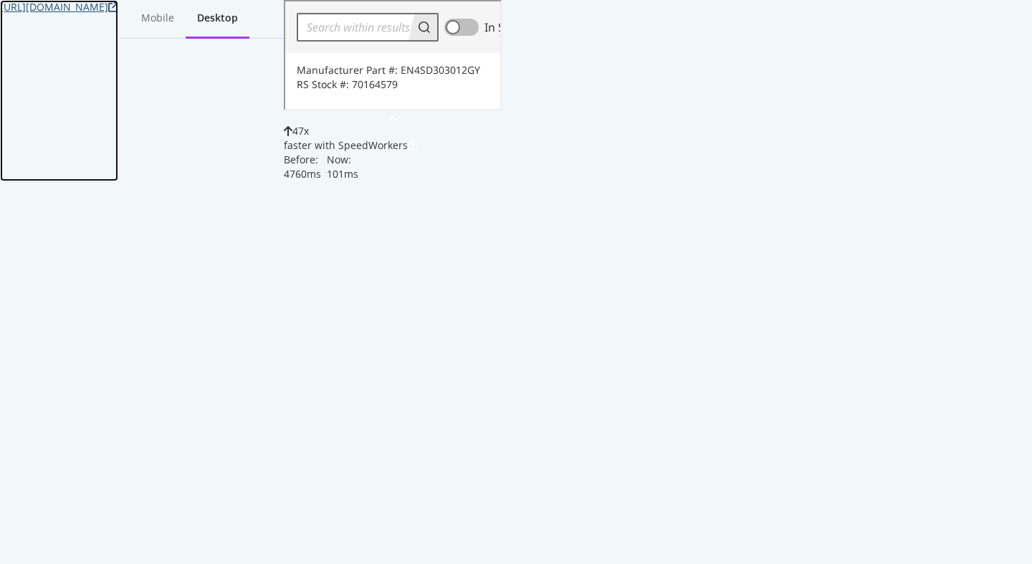
click at [118, 12] on icon at bounding box center [113, 7] width 10 height 10
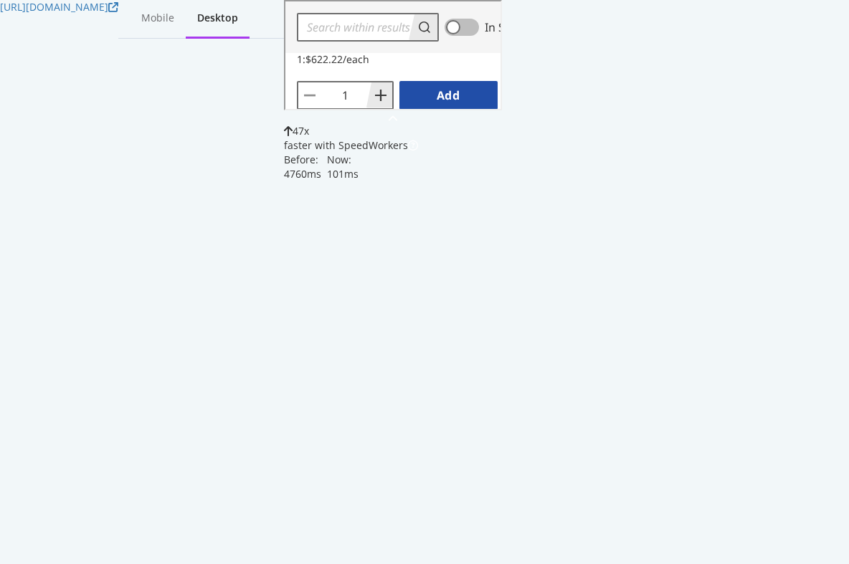
scroll to position [4422, 0]
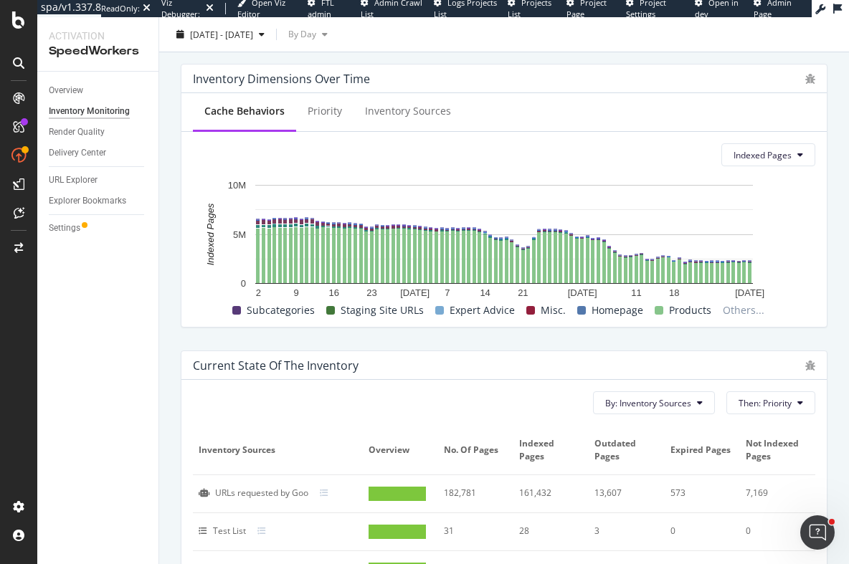
scroll to position [541, 0]
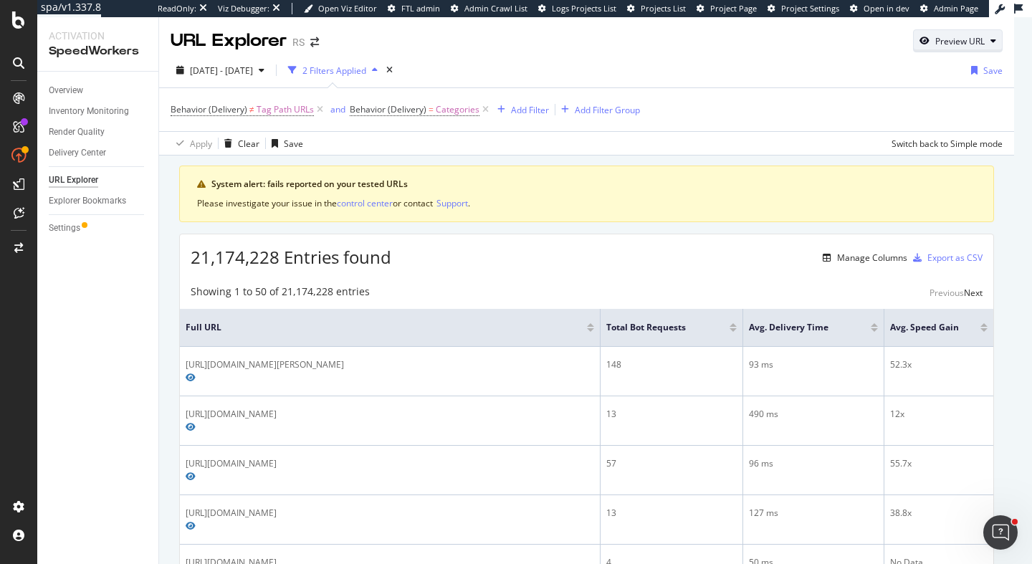
click at [985, 40] on div "Preview URL" at bounding box center [960, 41] width 49 height 12
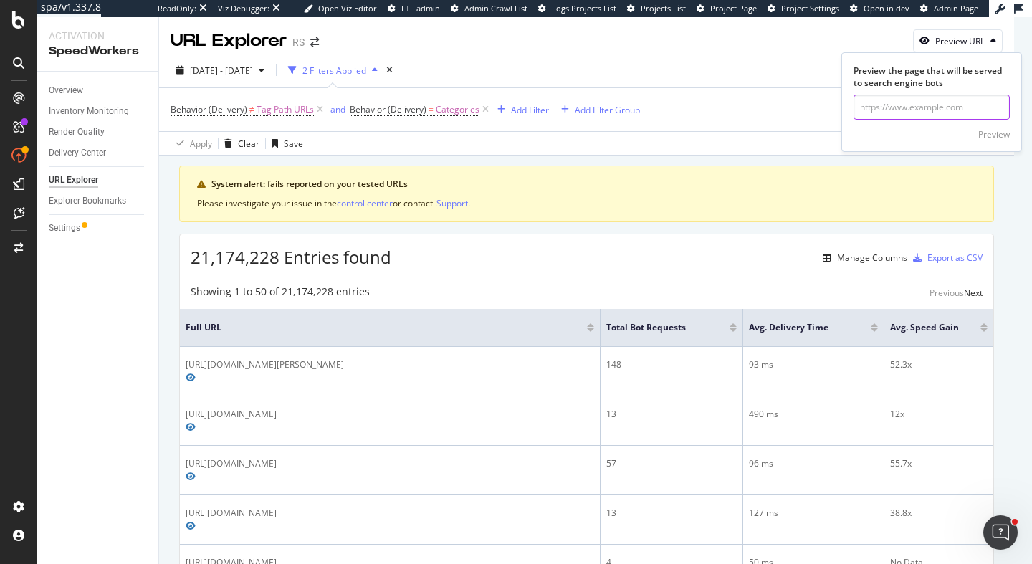
click at [888, 103] on input "url" at bounding box center [932, 107] width 156 height 25
paste input "https://us.rs-online.com/enclosures-racks-cabinets/electrical-enclosures/?page=1"
type input "https://us.rs-online.com/enclosures-racks-cabinets/electrical-enclosures/?page=1"
click at [992, 134] on div "Preview" at bounding box center [995, 134] width 32 height 12
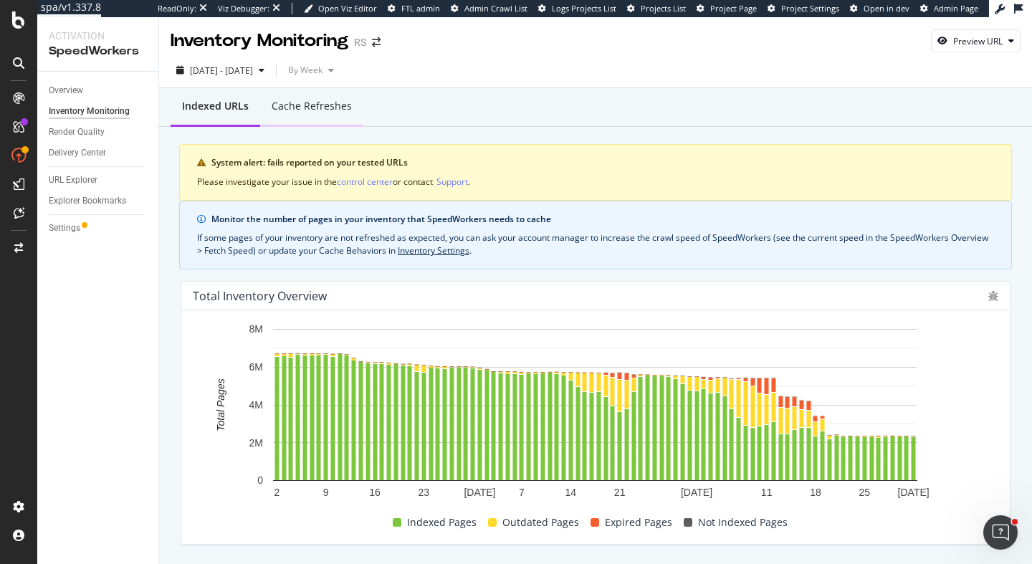
click at [301, 108] on div "Cache refreshes" at bounding box center [312, 106] width 80 height 14
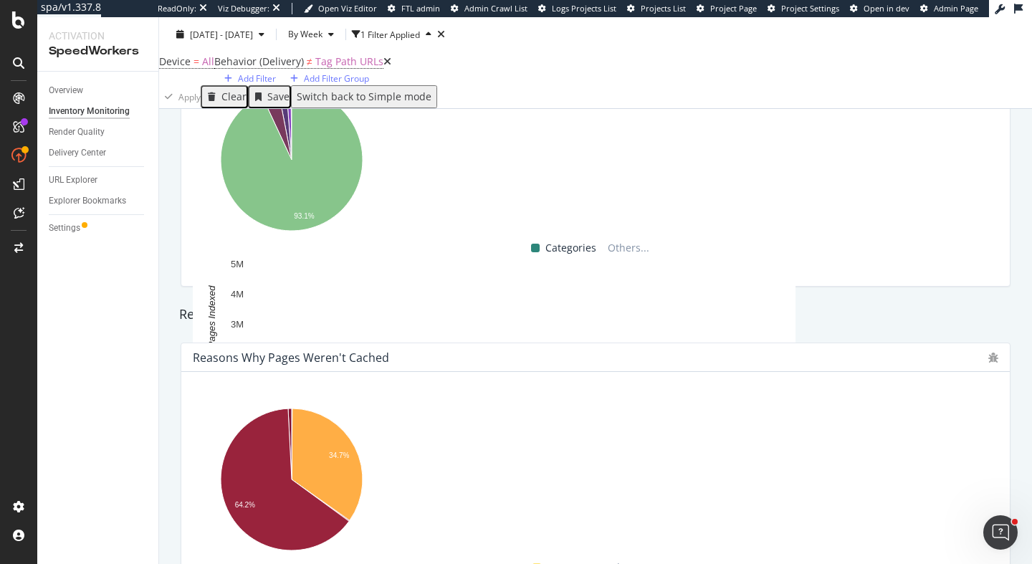
scroll to position [655, 0]
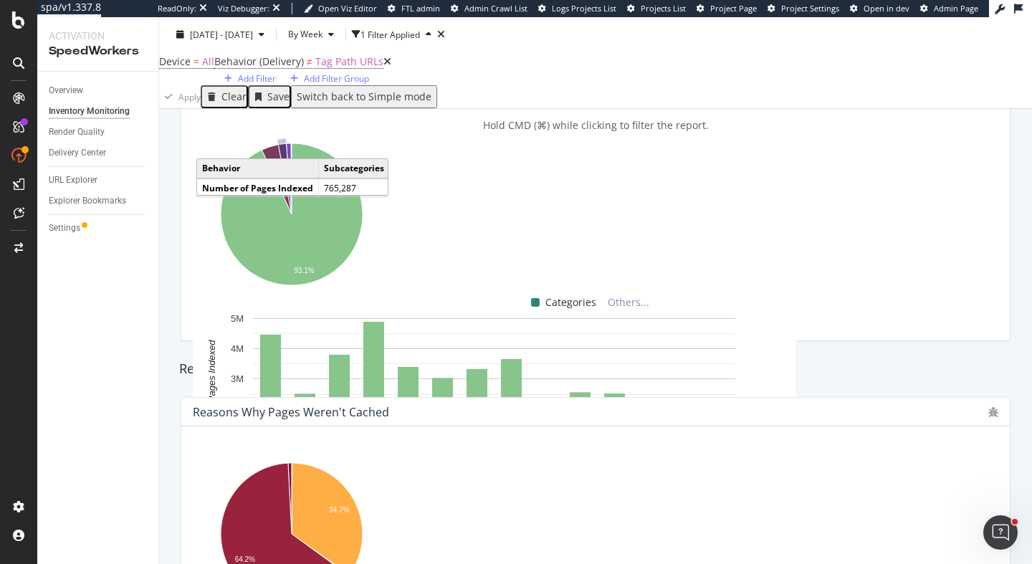
click at [286, 201] on icon "A chart." at bounding box center [285, 179] width 14 height 71
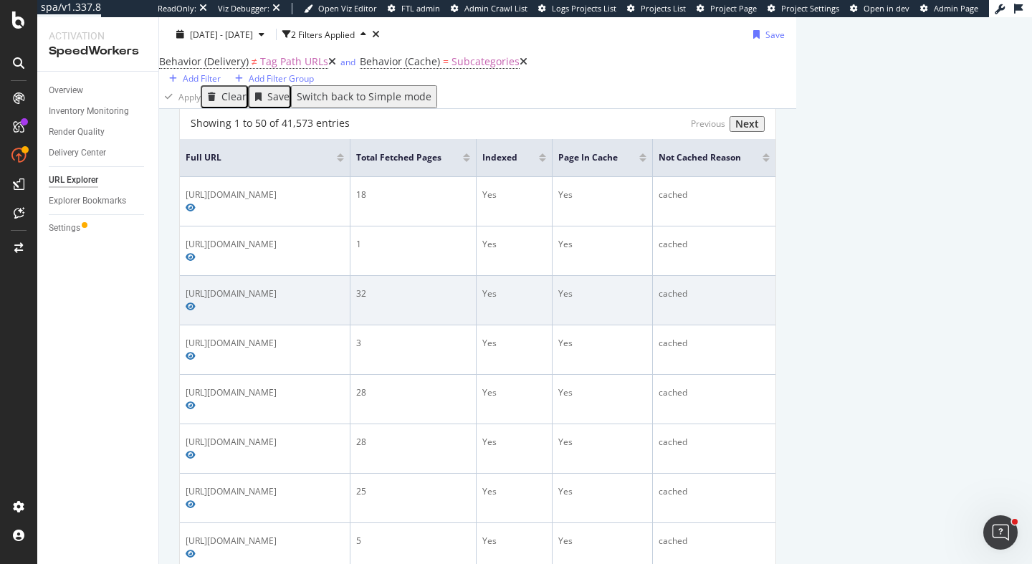
scroll to position [161, 0]
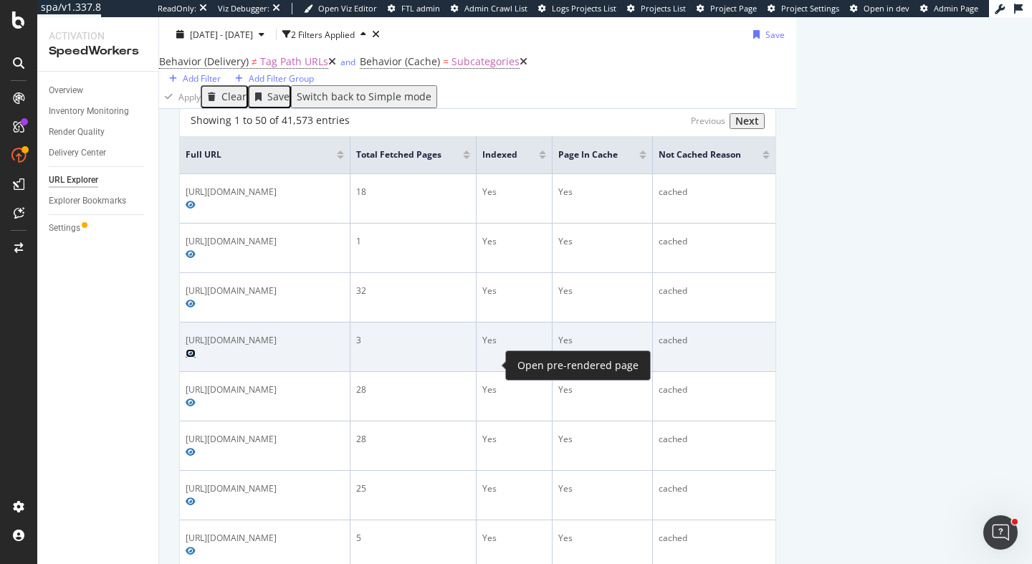
click at [196, 358] on icon "Preview https://us.rs-online.com/discrete-graphic-led-displays/dot-matrix-displ…" at bounding box center [191, 353] width 10 height 9
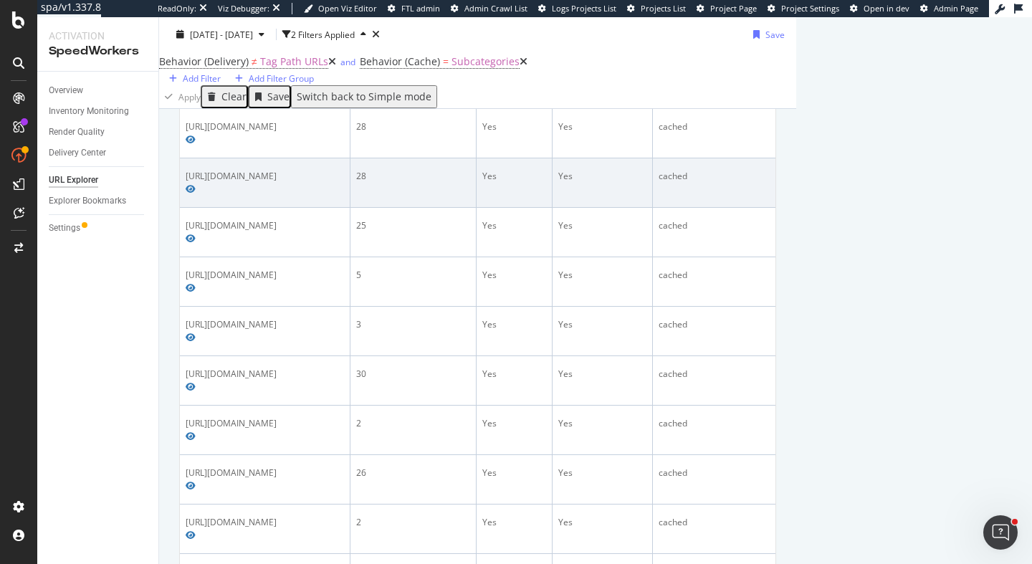
scroll to position [432, 0]
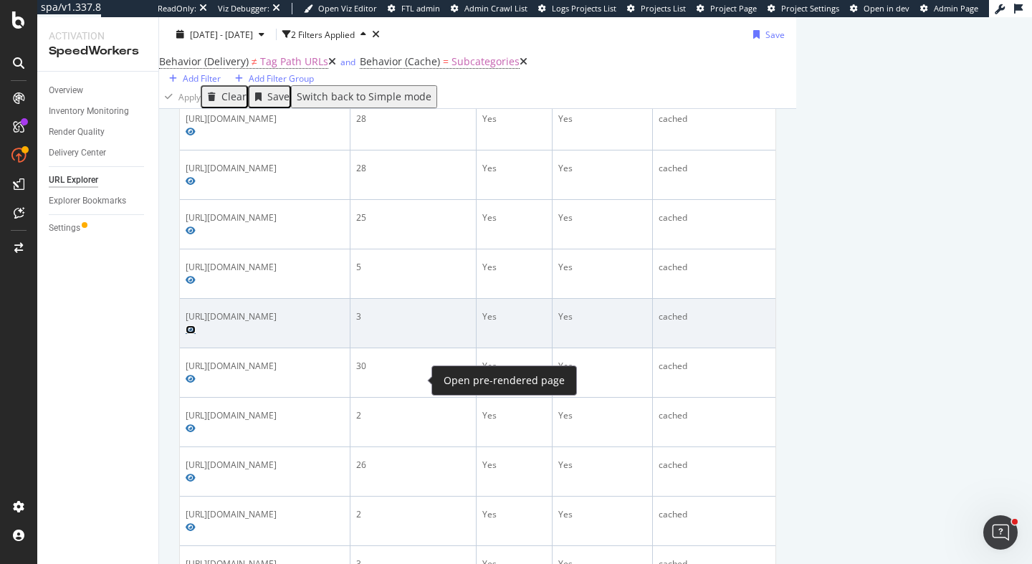
click at [196, 334] on icon "Preview https://us.rs-online.com/manufacturers/bud-industries/" at bounding box center [191, 329] width 10 height 9
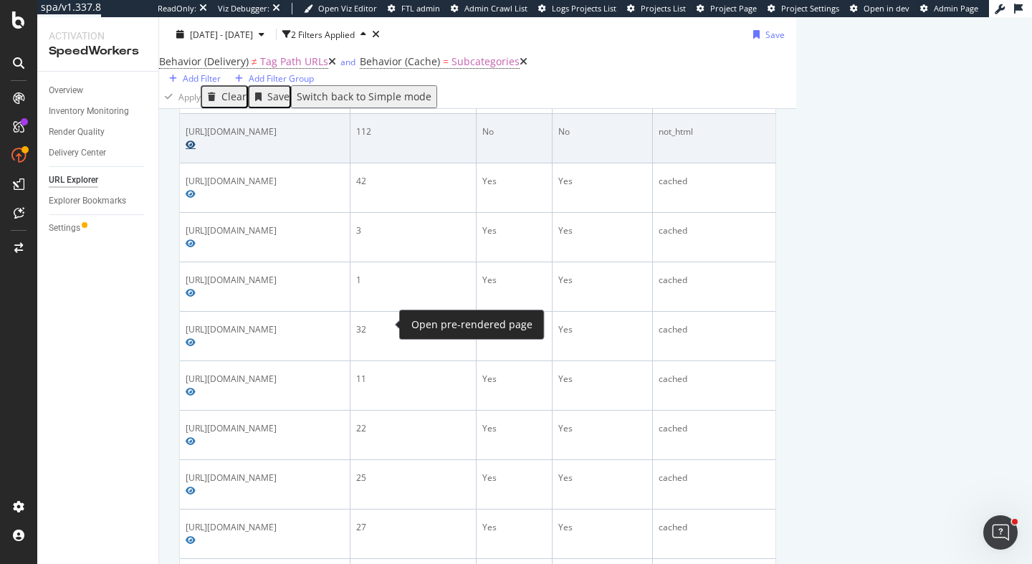
scroll to position [2597, 0]
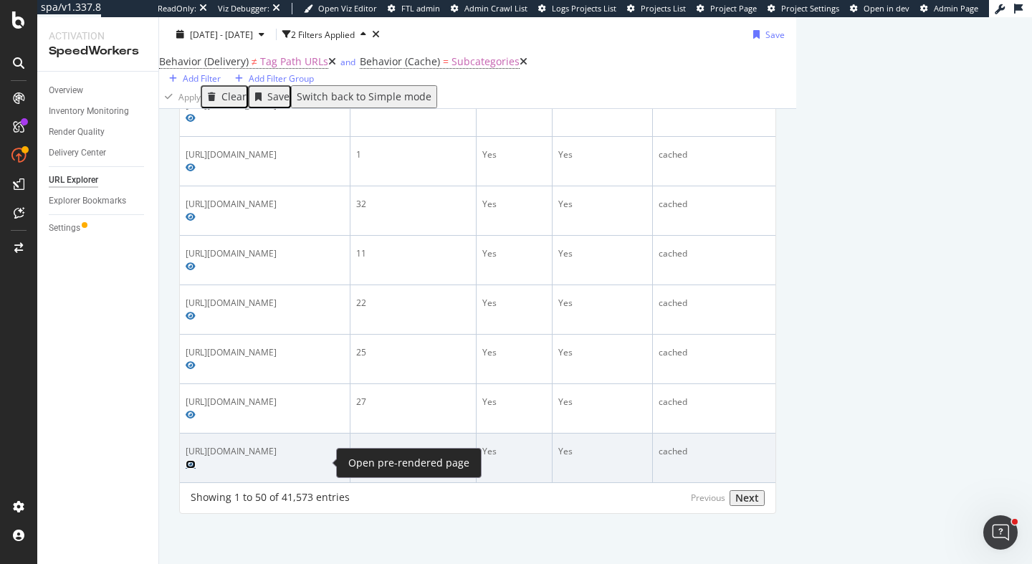
click at [196, 461] on icon "Preview https://us.rs-online.com/raspberry-pi-arduino-development-tools/prototy…" at bounding box center [191, 464] width 10 height 9
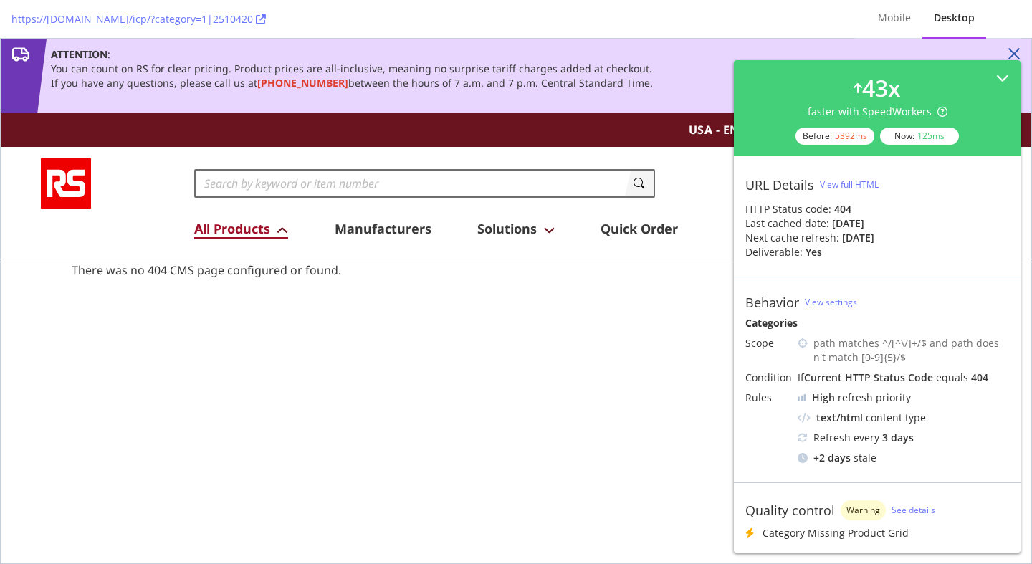
click at [231, 224] on span "All Products" at bounding box center [241, 229] width 94 height 19
click at [229, 239] on div "Toggle Nav Search Search Search My Bag Login / Signup Change Login Register App…" at bounding box center [516, 204] width 1031 height 115
click at [234, 231] on span "All Products" at bounding box center [241, 229] width 94 height 19
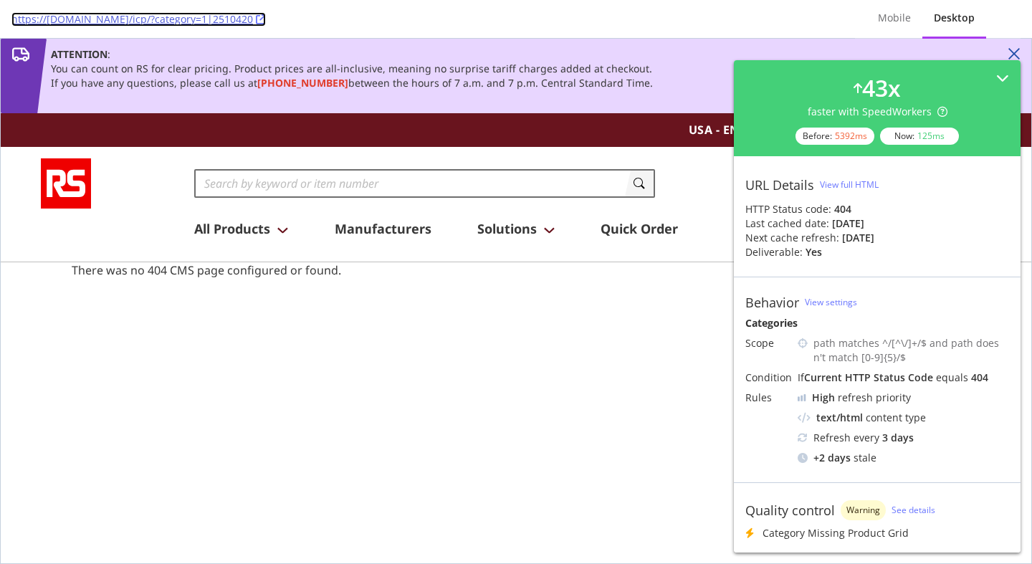
click at [256, 21] on icon at bounding box center [261, 19] width 10 height 10
click at [289, 231] on li "All Products Circuit Breakers, Fuses & Protection Circuit Breakers, Fuses & Pro…" at bounding box center [264, 229] width 141 height 19
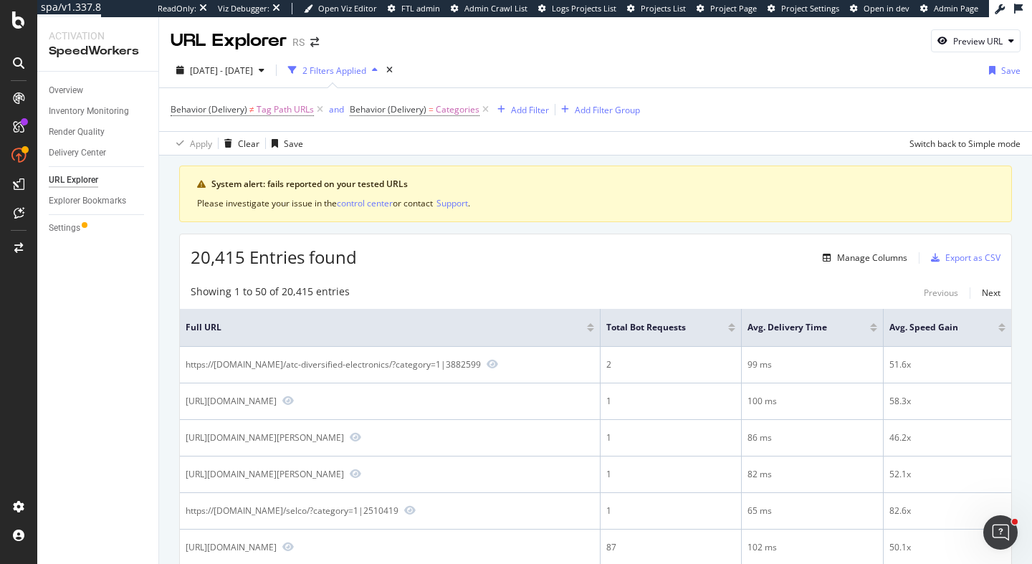
click at [545, 53] on div "[DATE] - [DATE] 2 Filters Applied Save Behavior (Delivery) ≠ Tag Path URLs and …" at bounding box center [595, 104] width 873 height 103
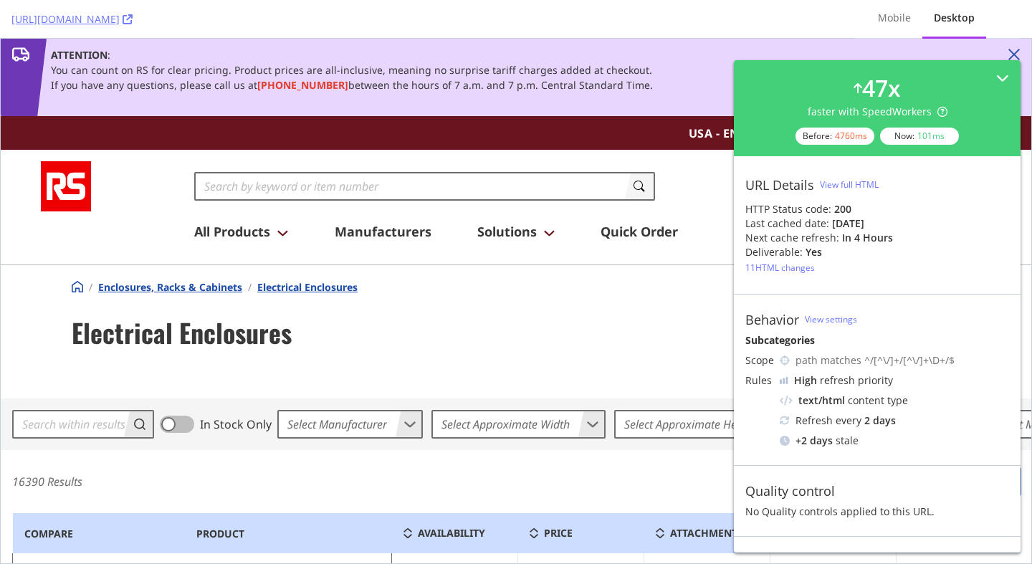
scroll to position [4510, 0]
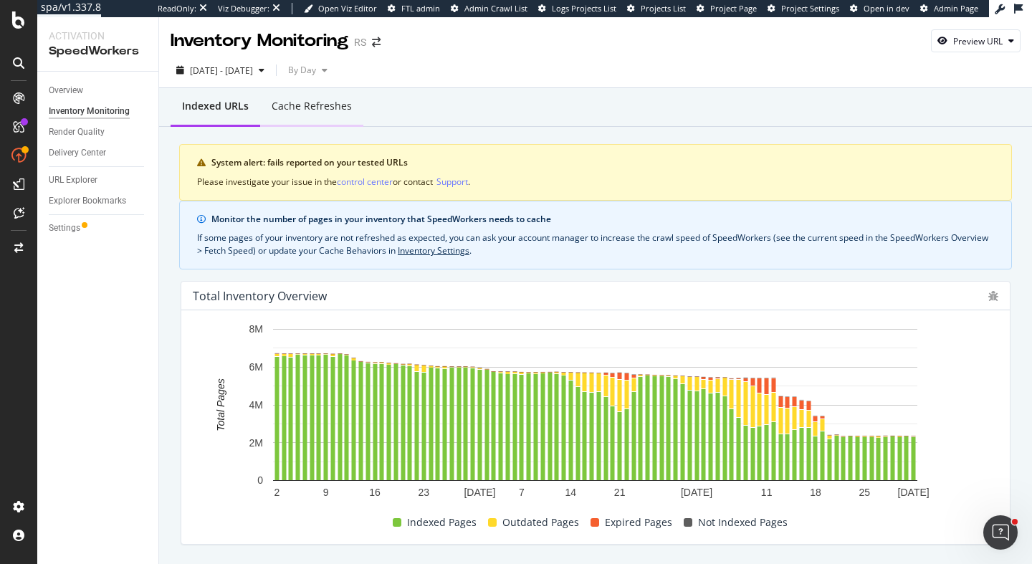
click at [307, 115] on div "Cache refreshes" at bounding box center [311, 106] width 103 height 39
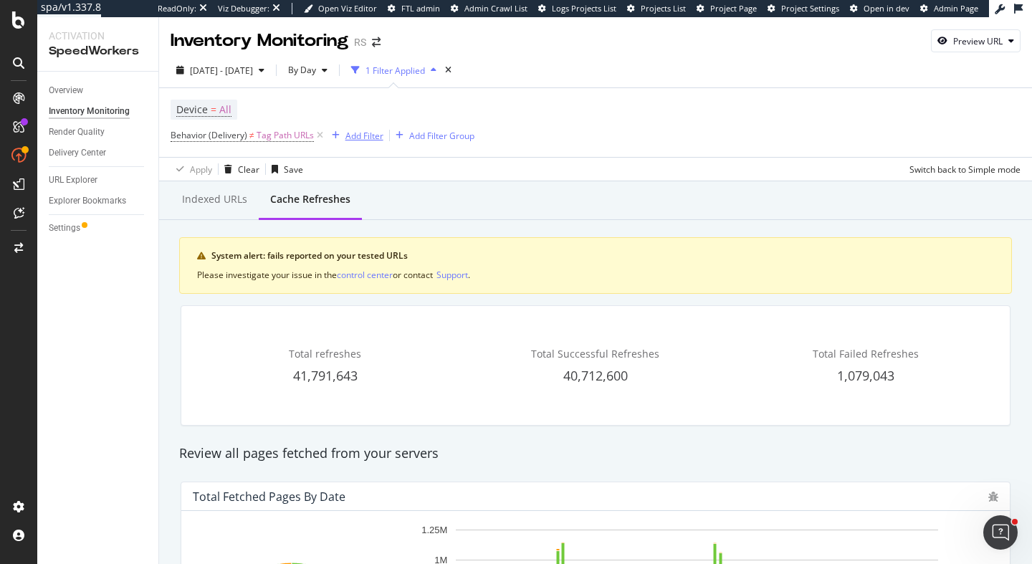
click at [365, 132] on div "Add Filter" at bounding box center [365, 136] width 38 height 12
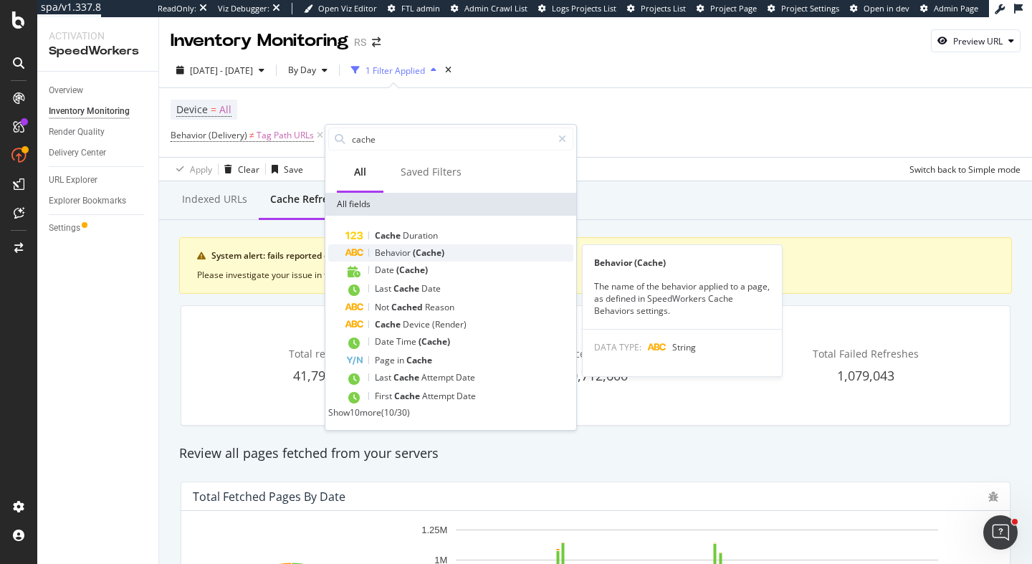
type input "cache"
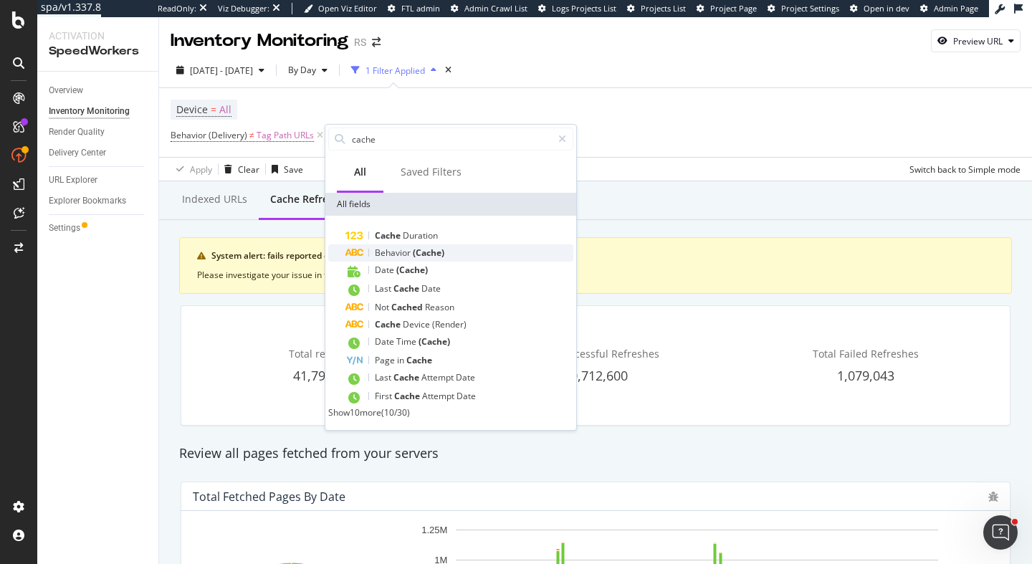
click at [427, 255] on span "(Cache)" at bounding box center [429, 253] width 32 height 12
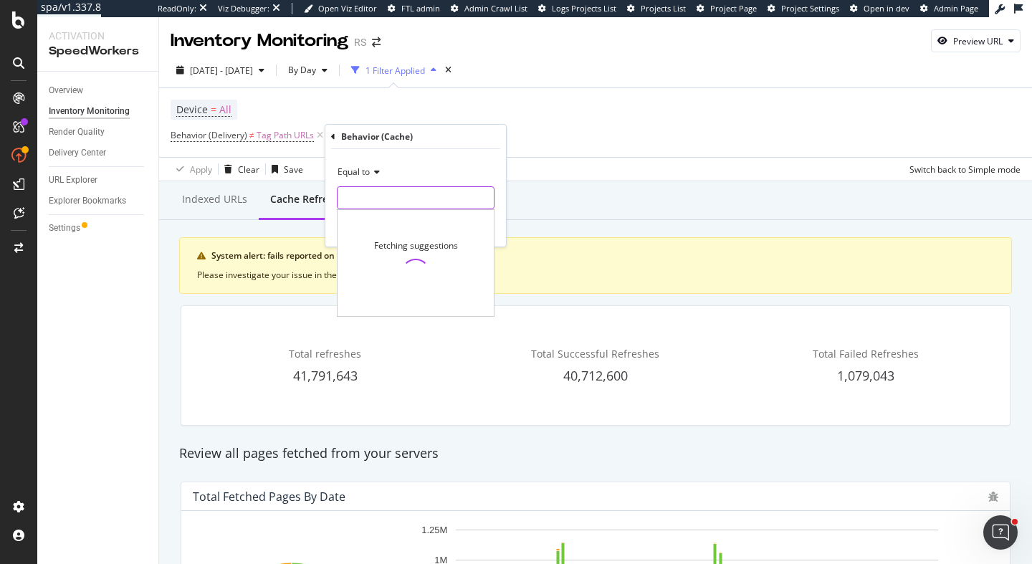
click at [405, 192] on input "text" at bounding box center [416, 197] width 156 height 23
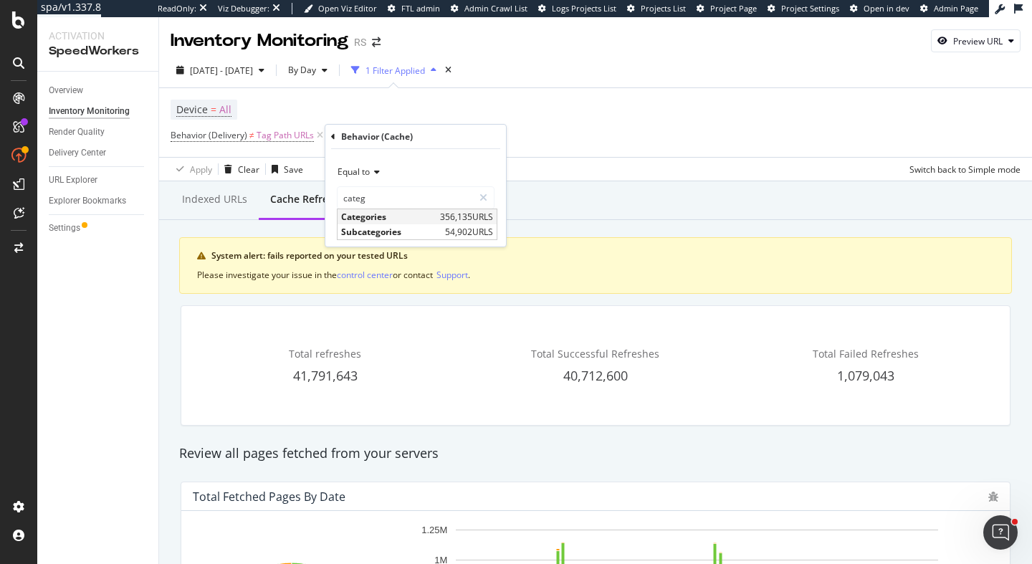
click at [406, 214] on span "Categories" at bounding box center [388, 217] width 95 height 12
type input "Categories"
click at [472, 229] on div "button" at bounding box center [462, 228] width 19 height 9
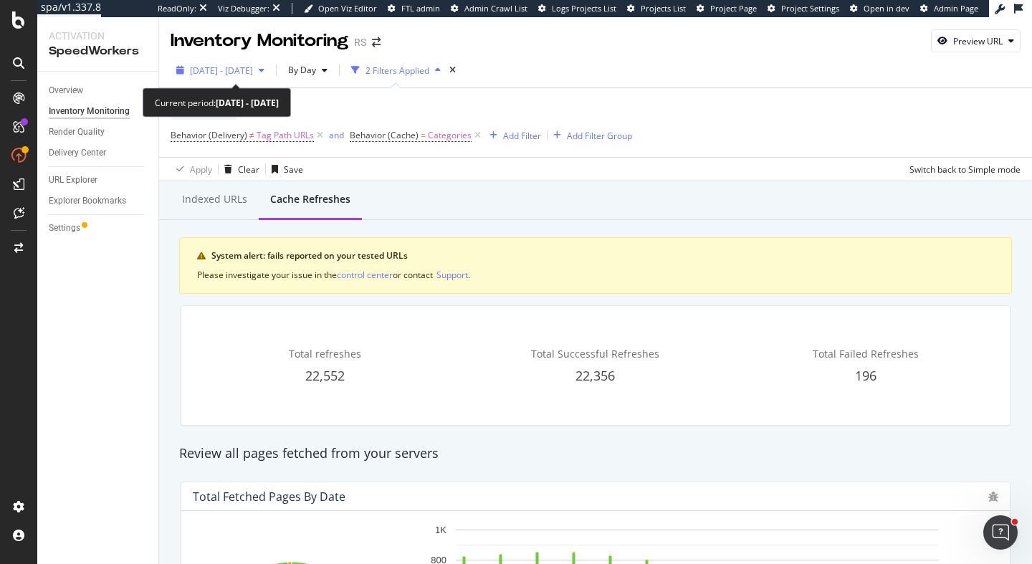
click at [253, 72] on span "[DATE] - [DATE]" at bounding box center [221, 71] width 63 height 12
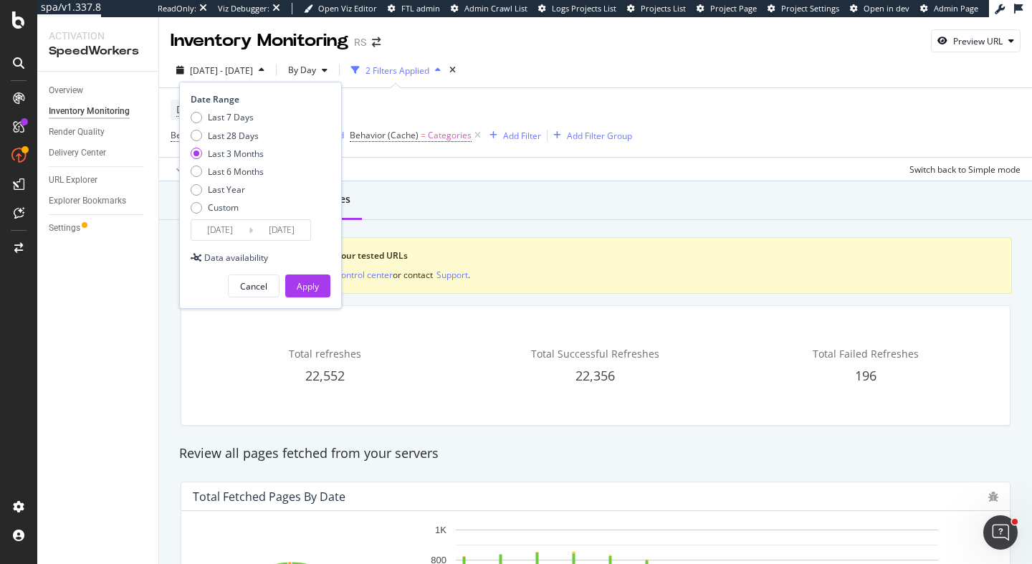
click at [546, 209] on div "Indexed URLs Cache refreshes" at bounding box center [595, 200] width 873 height 39
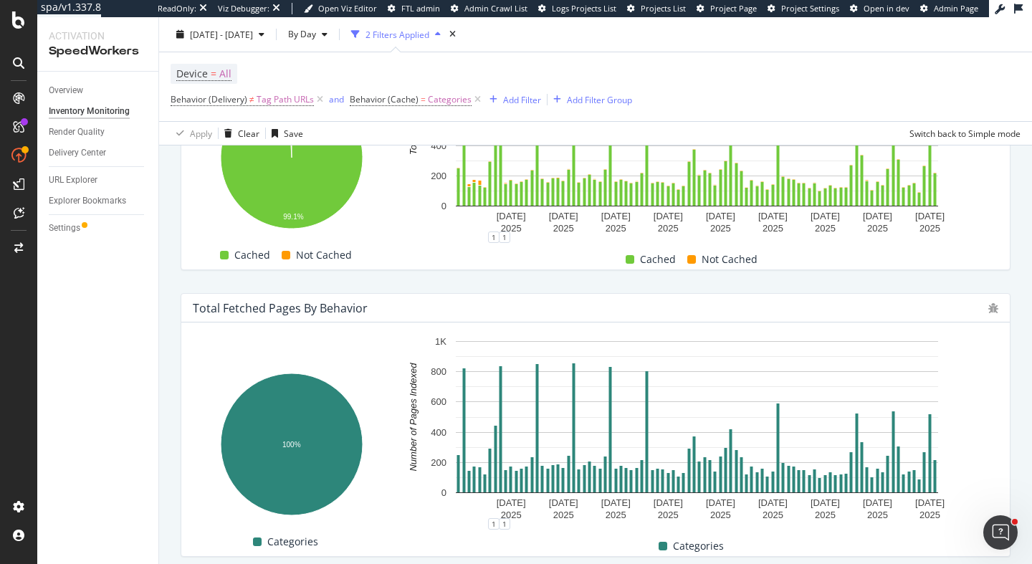
scroll to position [497, 0]
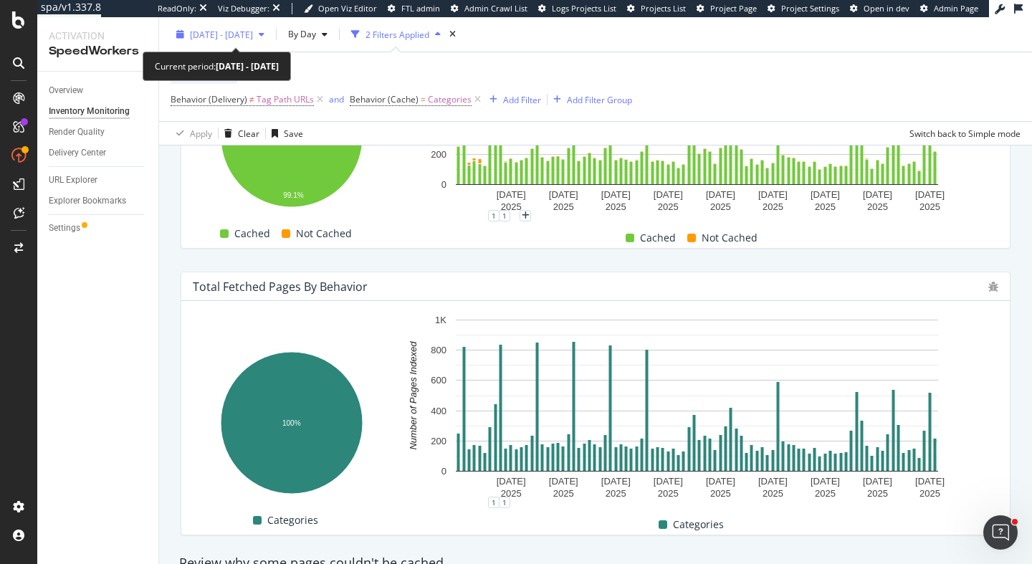
click at [253, 33] on span "[DATE] - [DATE]" at bounding box center [221, 34] width 63 height 12
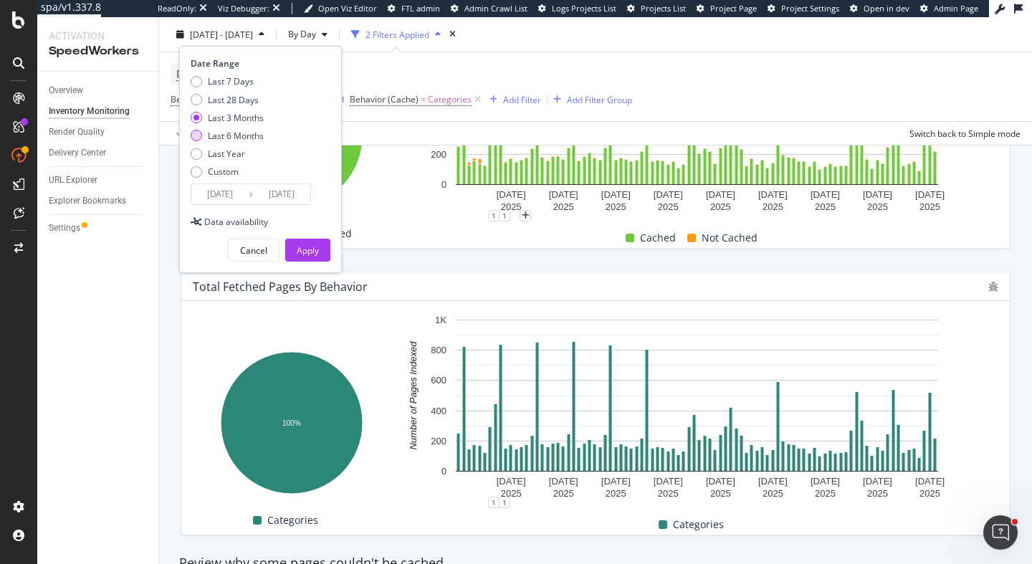
click at [258, 136] on div "Last 6 Months" at bounding box center [236, 136] width 56 height 12
type input "[DATE]"
click at [305, 253] on div "Apply" at bounding box center [308, 250] width 22 height 12
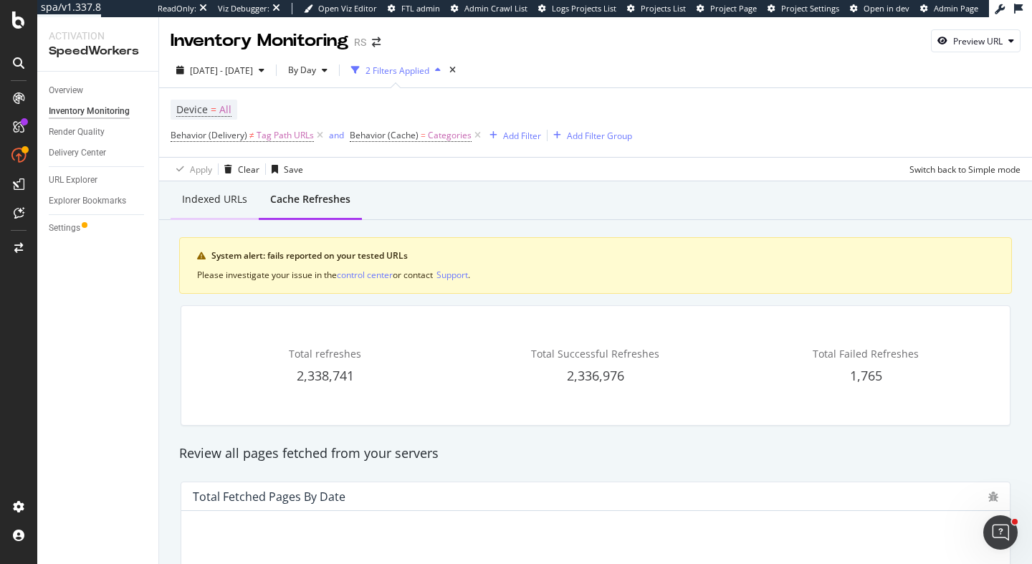
click at [207, 199] on div "Indexed URLs" at bounding box center [214, 199] width 65 height 14
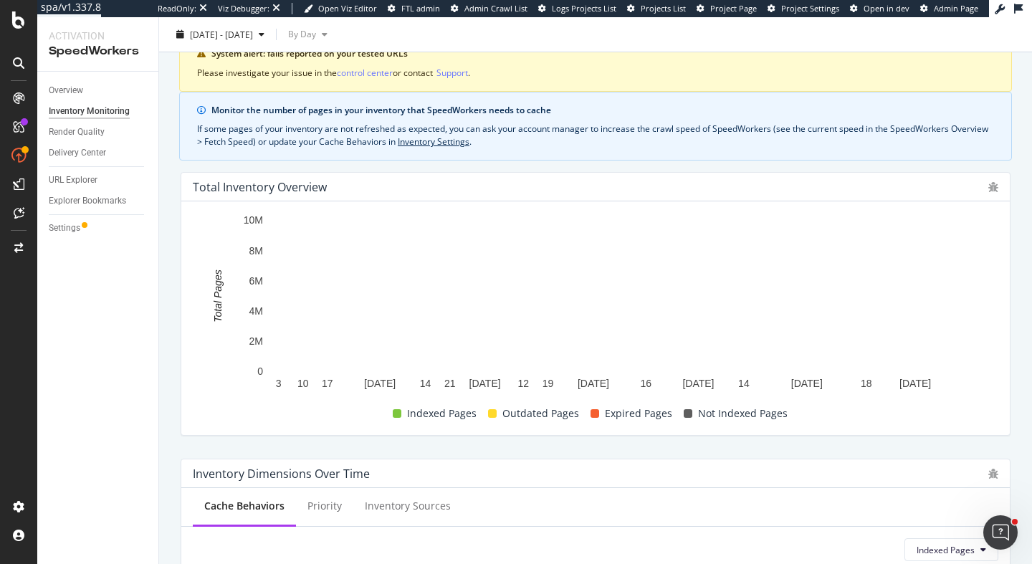
scroll to position [106, 0]
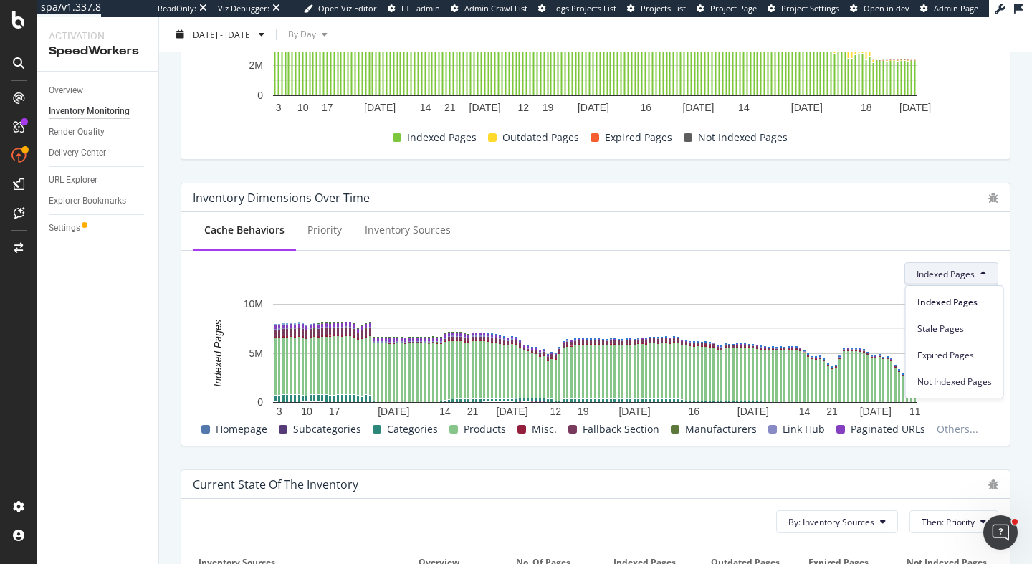
click div "Current state of the inventory By: Inventory Sources Then: Priority Inventory S…"
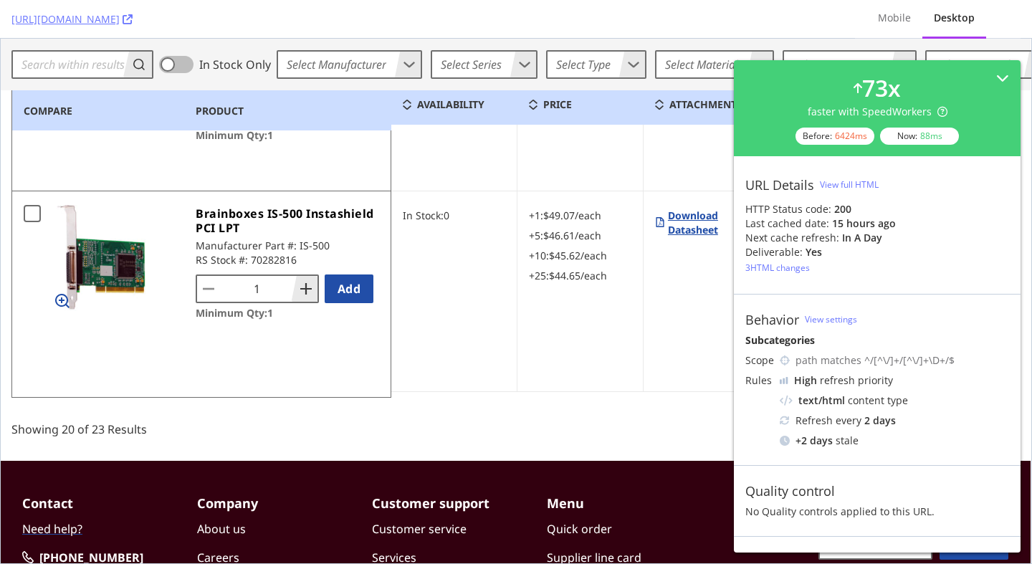
scroll to position [4285, 180]
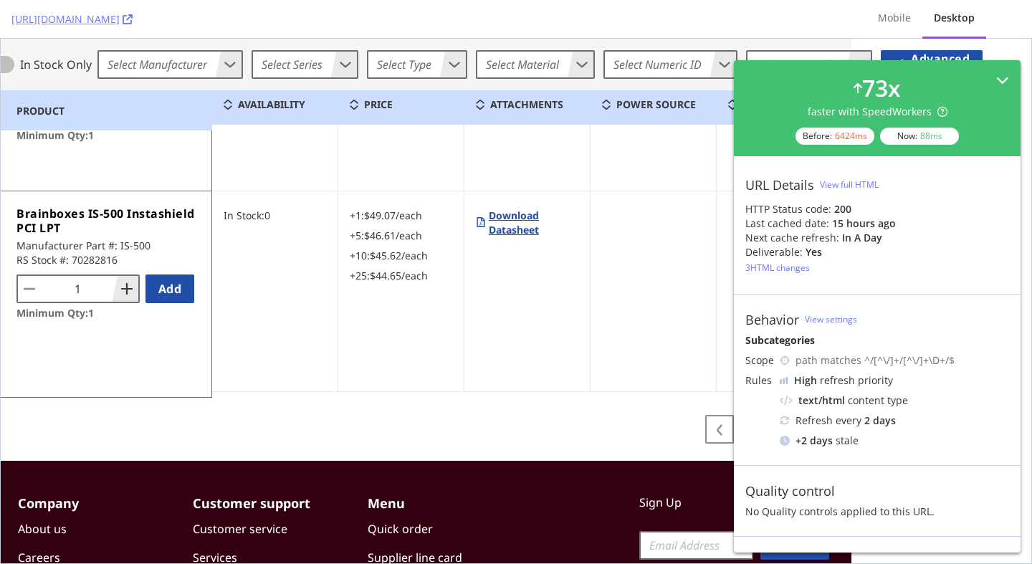
click at [1001, 77] on icon at bounding box center [1003, 80] width 13 height 13
